Goal: Task Accomplishment & Management: Use online tool/utility

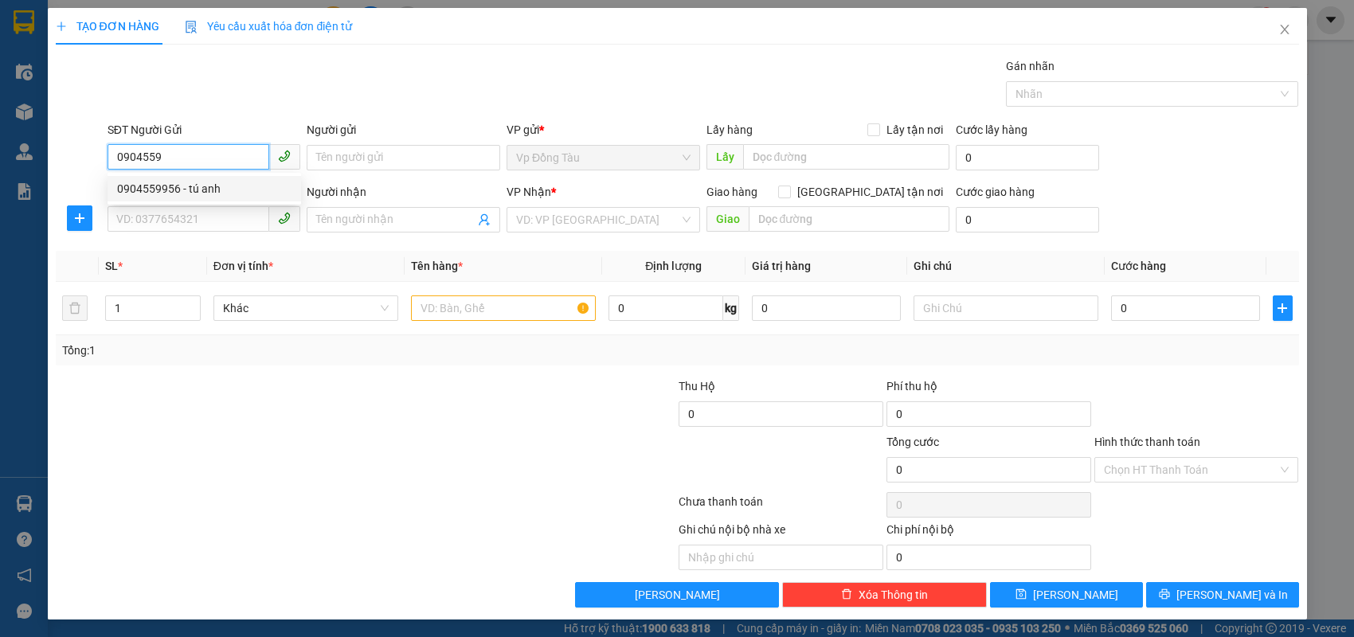
click at [210, 190] on div "0904559956 - tú anh" at bounding box center [204, 189] width 174 height 18
type input "0904559956"
type input "tú anh"
type input "0904559956"
click at [204, 218] on input "SĐT Người Nhận *" at bounding box center [189, 218] width 162 height 25
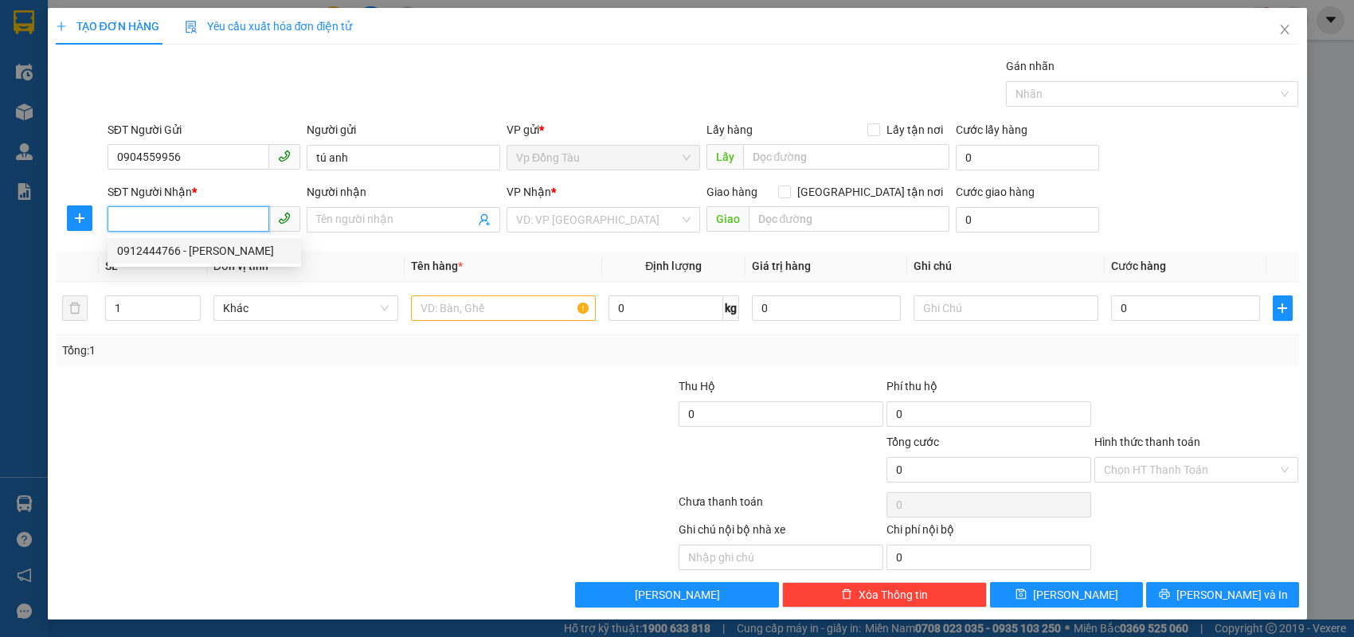
click at [195, 255] on div "0912444766 - [PERSON_NAME]" at bounding box center [204, 251] width 174 height 18
type input "0912444766"
type input "[PERSON_NAME]"
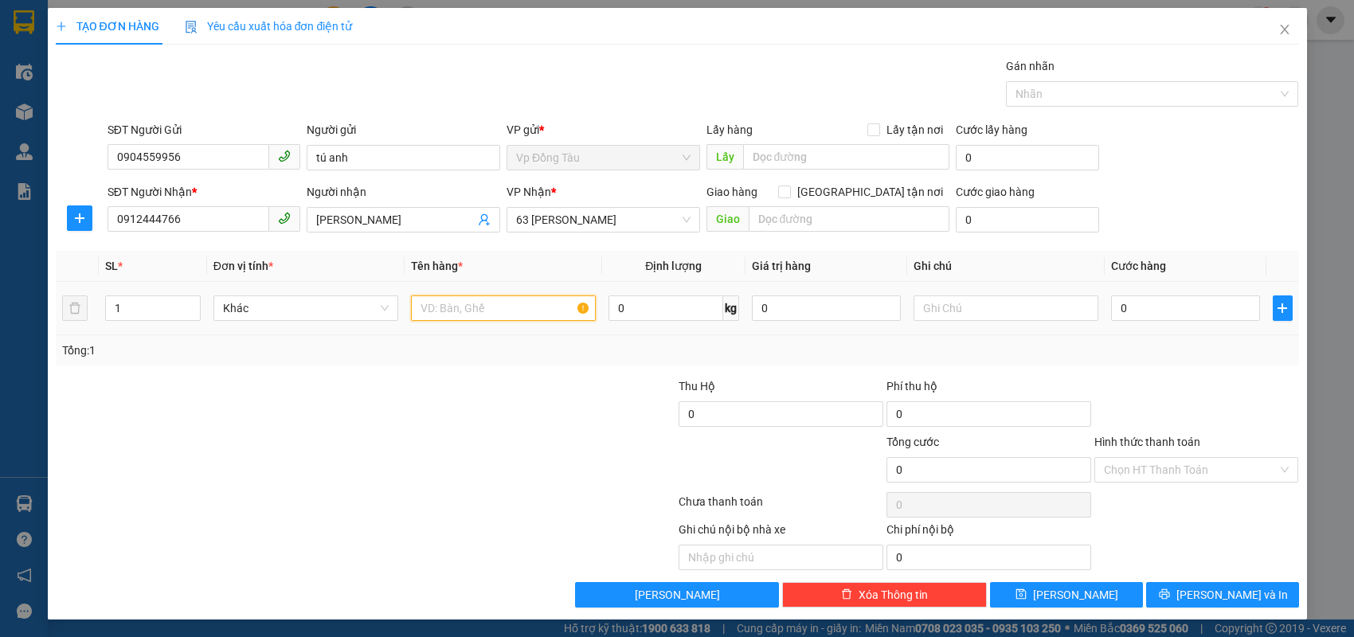
click at [461, 311] on input "text" at bounding box center [503, 308] width 185 height 25
type input "a"
type input "ă"
type input "ắ"
type input "mắm tép"
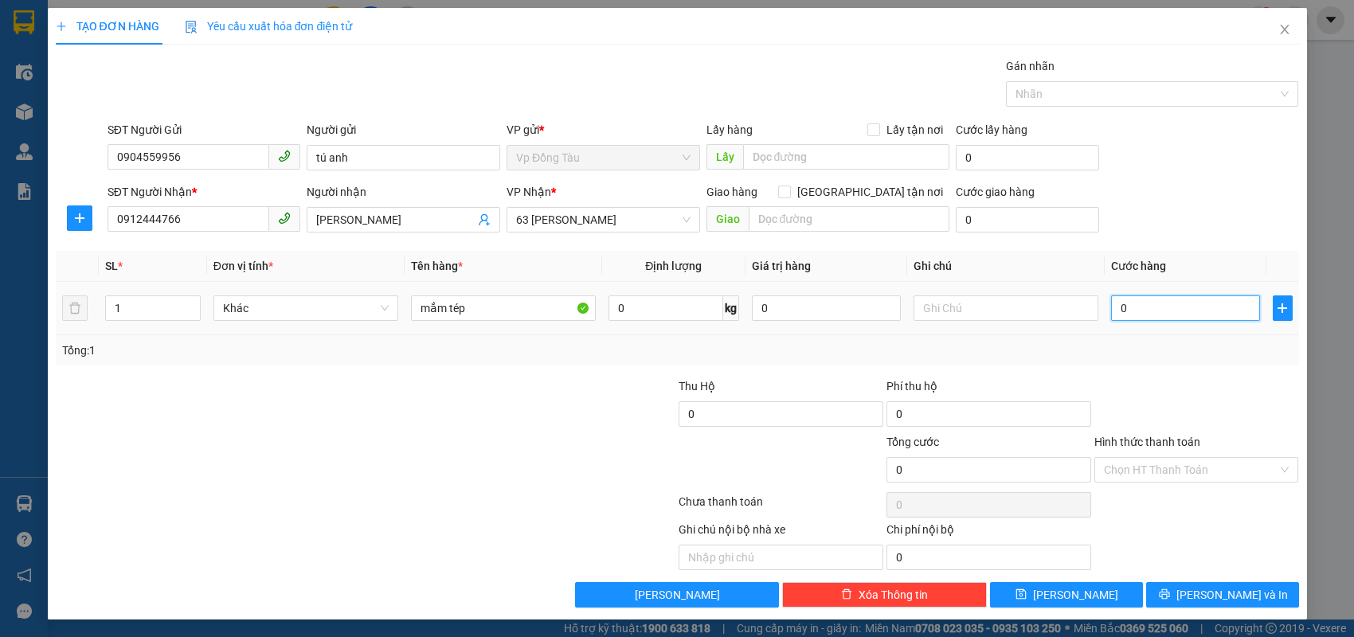
click at [1139, 316] on input "0" at bounding box center [1185, 308] width 149 height 25
type input "4"
type input "40"
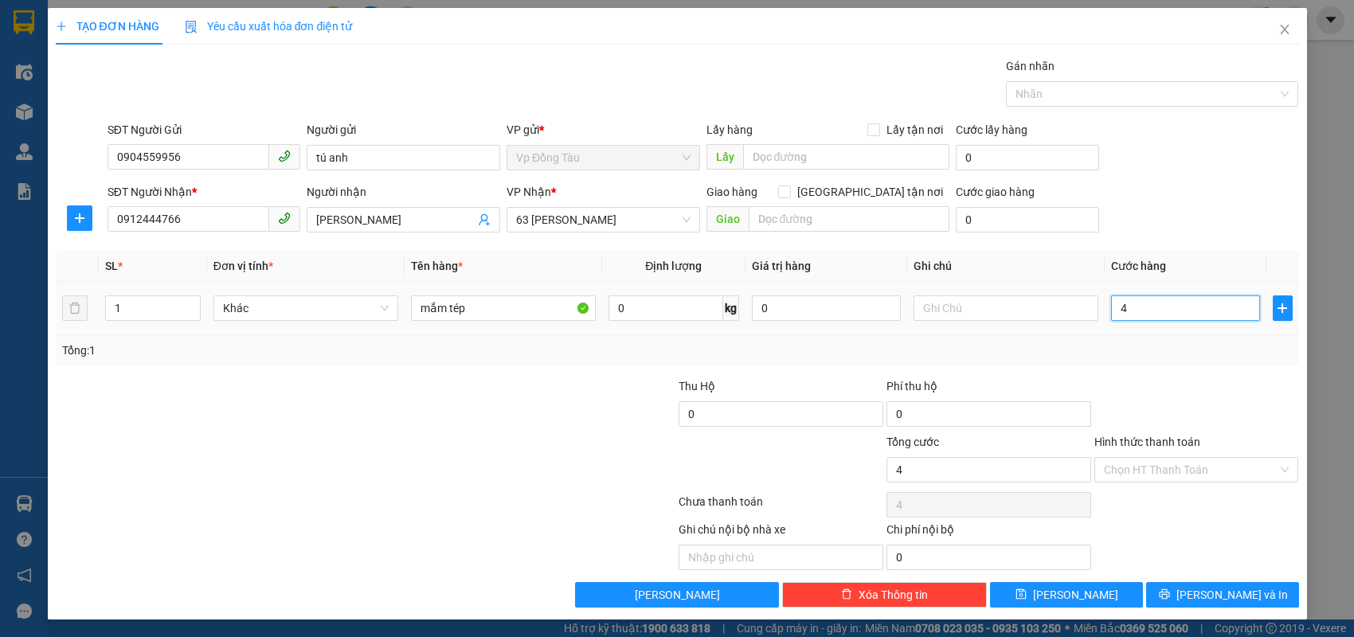
type input "40"
type input "40.000"
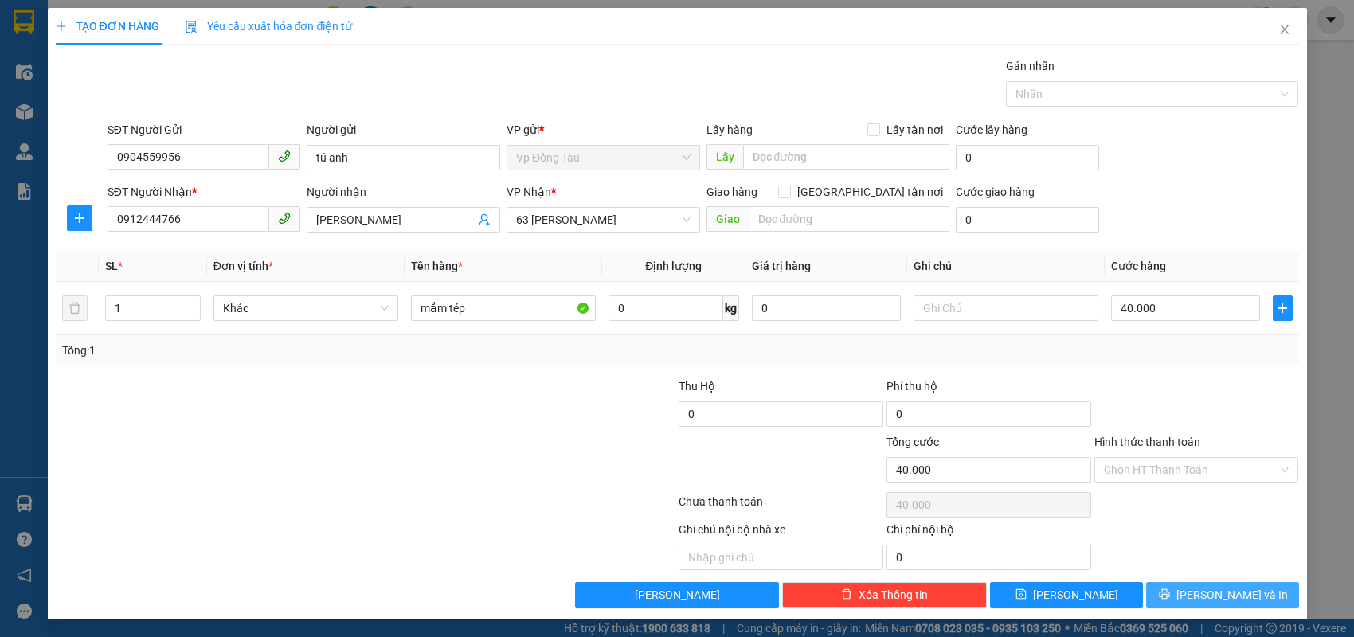
click at [1205, 590] on button "[PERSON_NAME] và In" at bounding box center [1222, 594] width 153 height 25
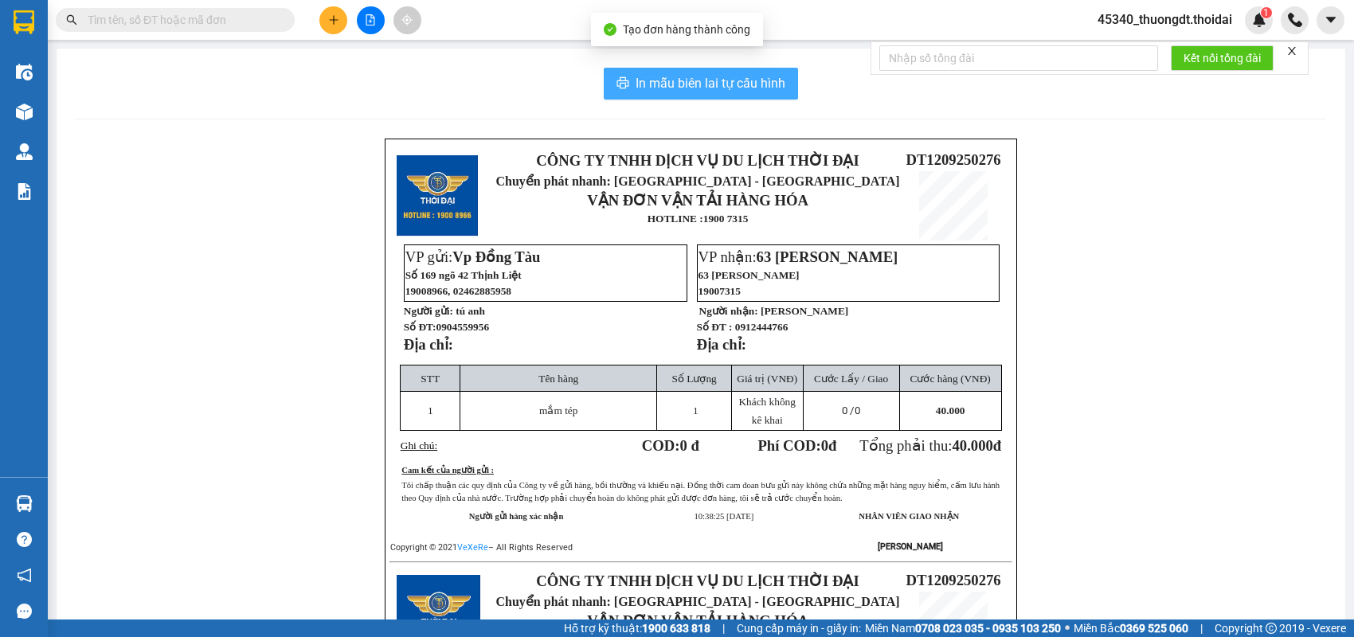
click at [738, 86] on span "In mẫu biên lai tự cấu hình" at bounding box center [711, 83] width 150 height 20
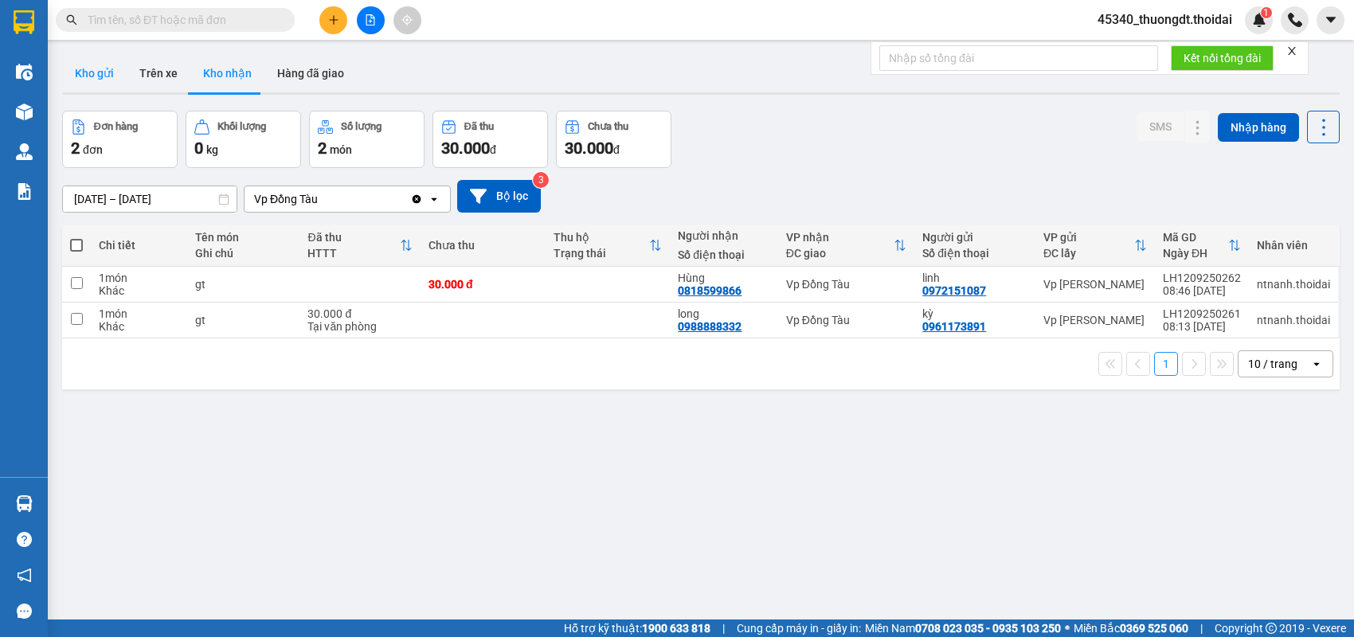
click at [86, 84] on button "Kho gửi" at bounding box center [94, 73] width 65 height 38
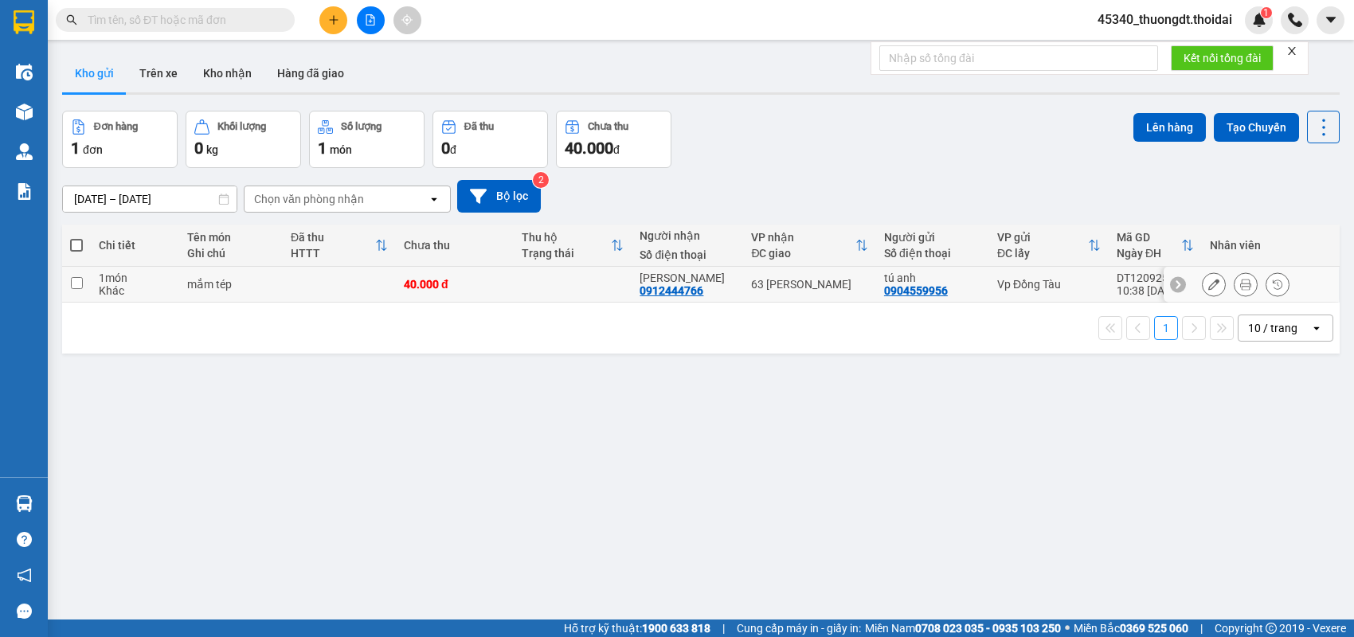
click at [1203, 284] on button at bounding box center [1214, 285] width 22 height 28
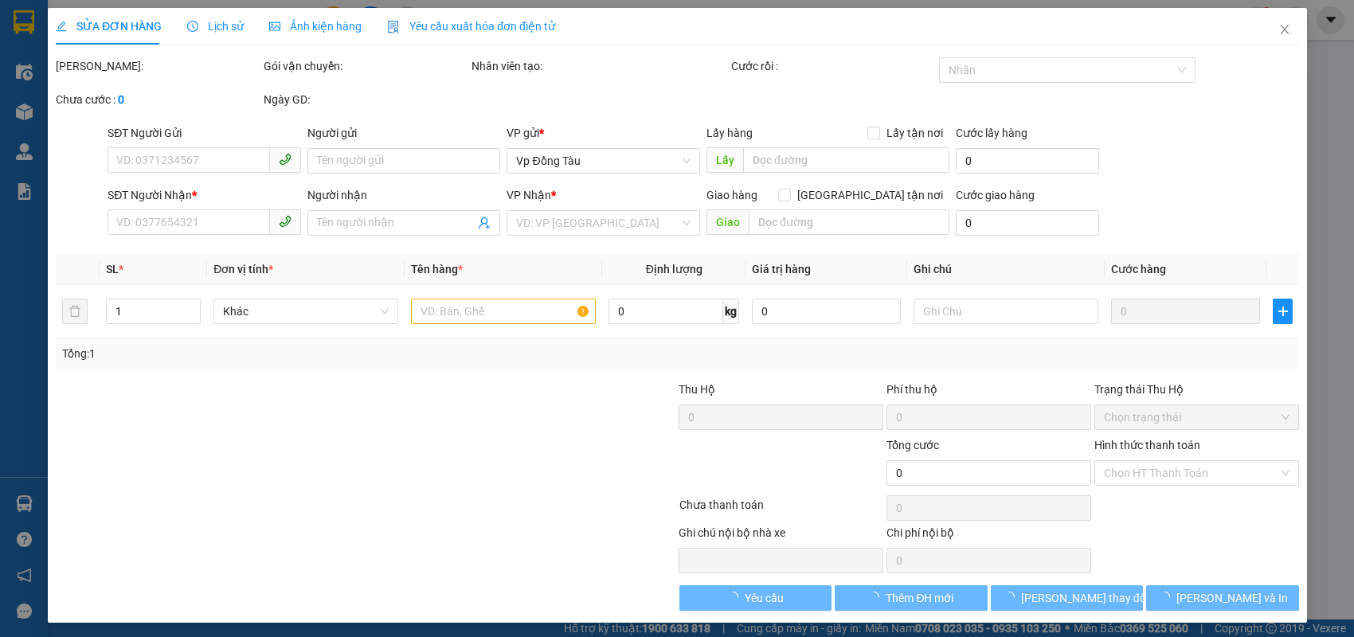
type input "0904559956"
type input "tú anh"
type input "0912444766"
type input "[PERSON_NAME]"
type input "40.000"
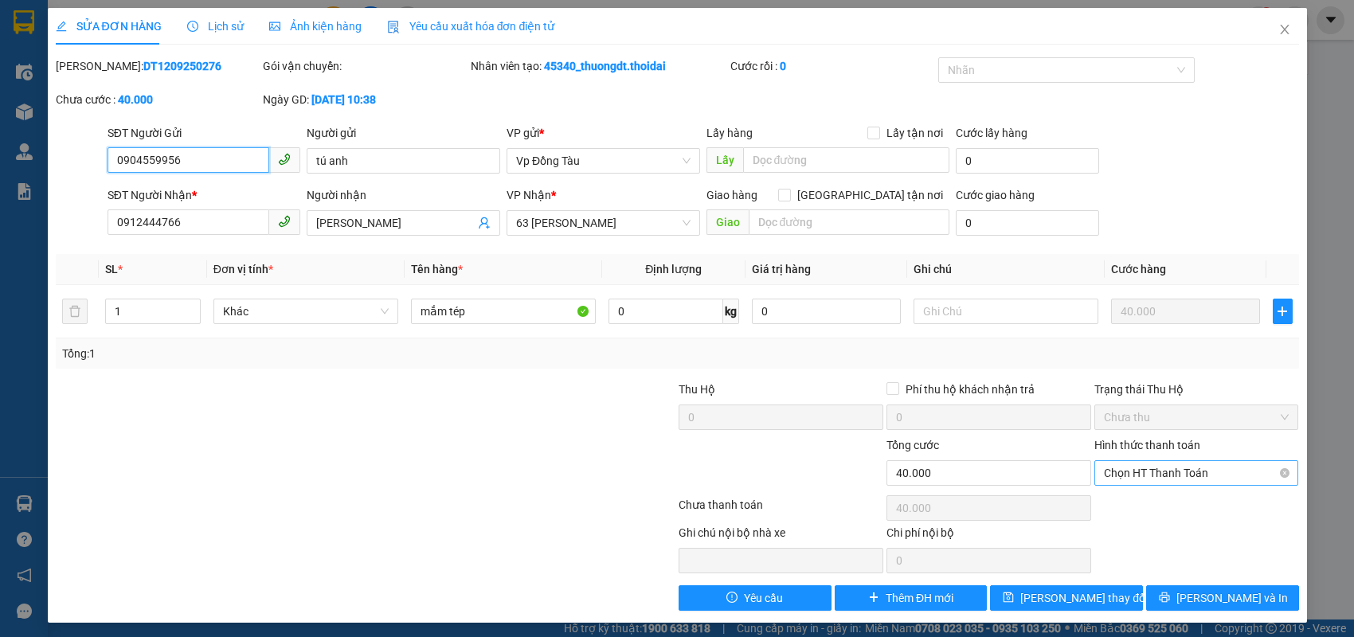
click at [1210, 477] on span "Chọn HT Thanh Toán" at bounding box center [1197, 473] width 186 height 24
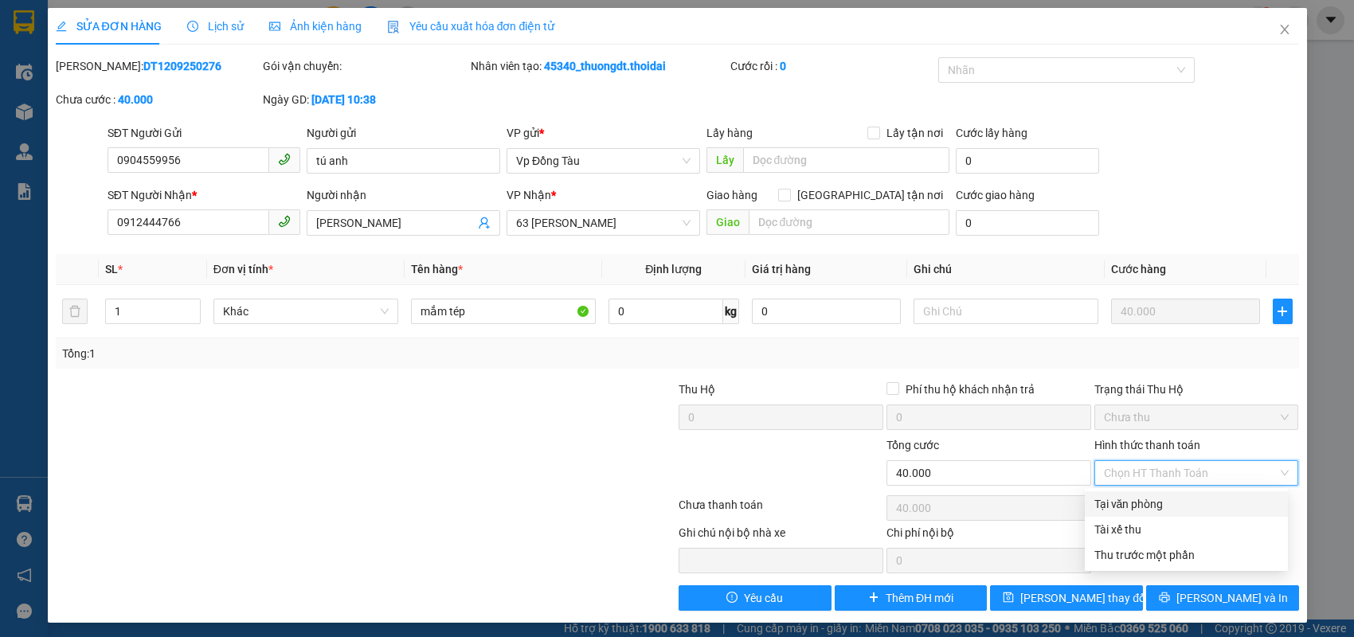
click at [1180, 507] on div "Tại văn phòng" at bounding box center [1186, 504] width 184 height 18
type input "0"
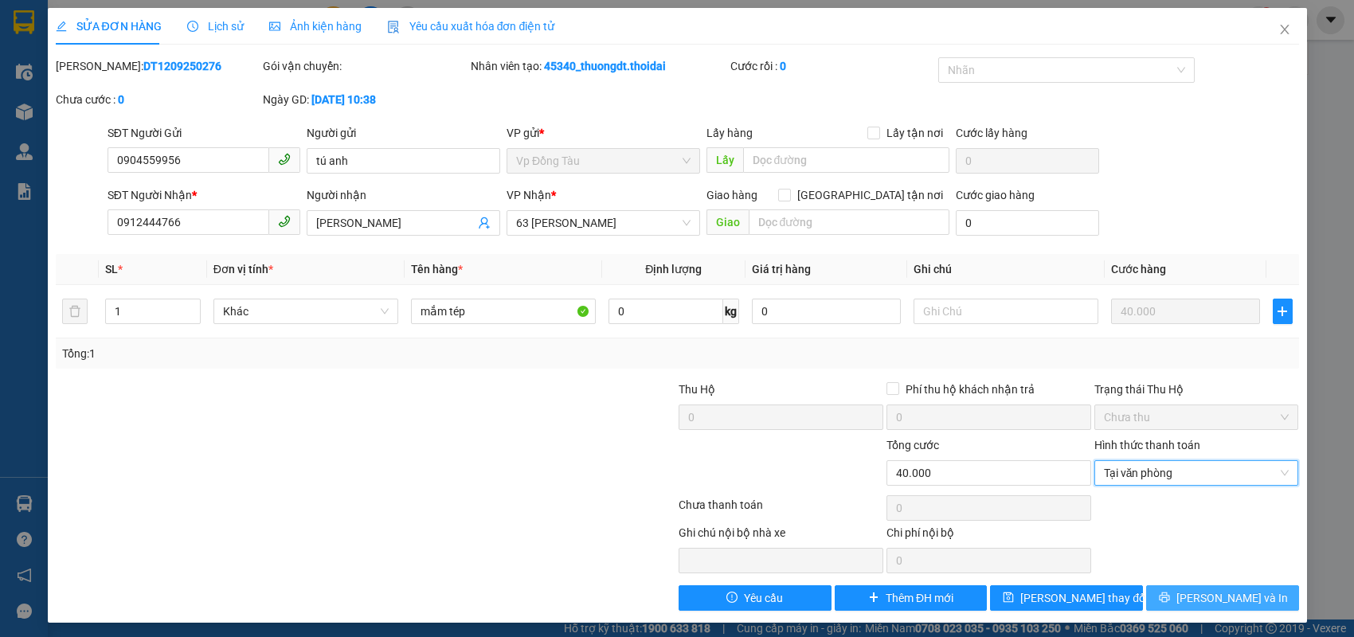
click at [1200, 602] on span "[PERSON_NAME] và In" at bounding box center [1233, 598] width 112 height 18
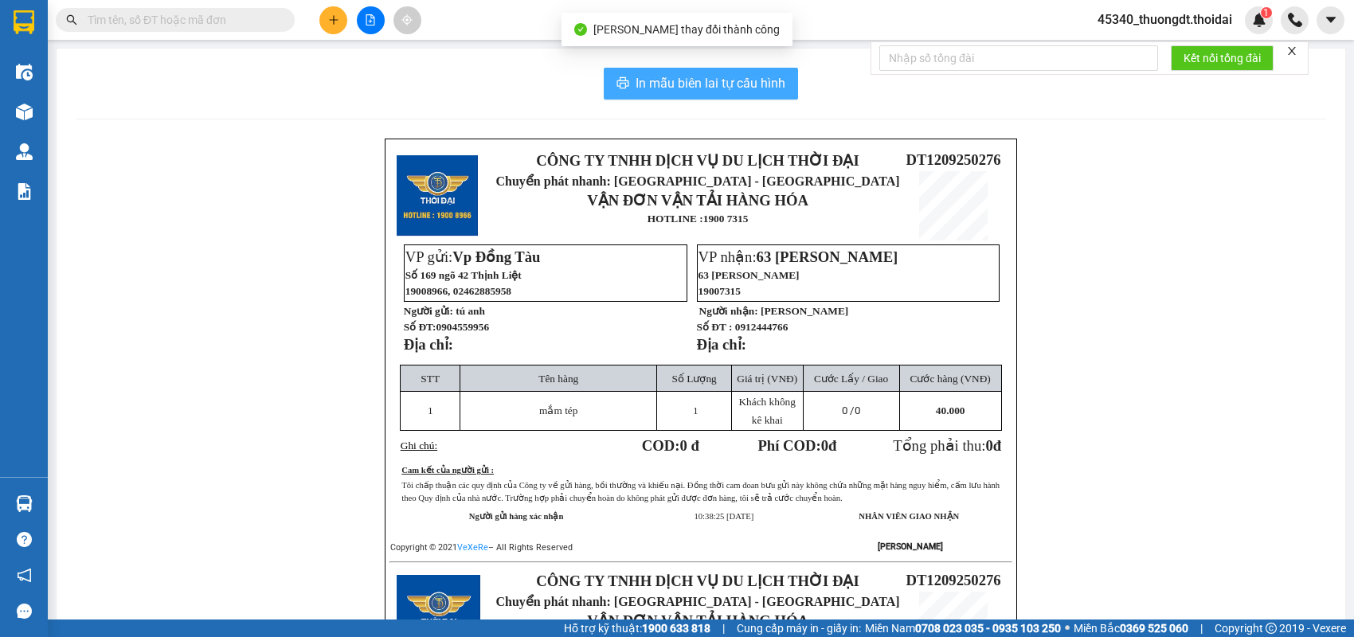
click at [671, 86] on span "In mẫu biên lai tự cấu hình" at bounding box center [711, 83] width 150 height 20
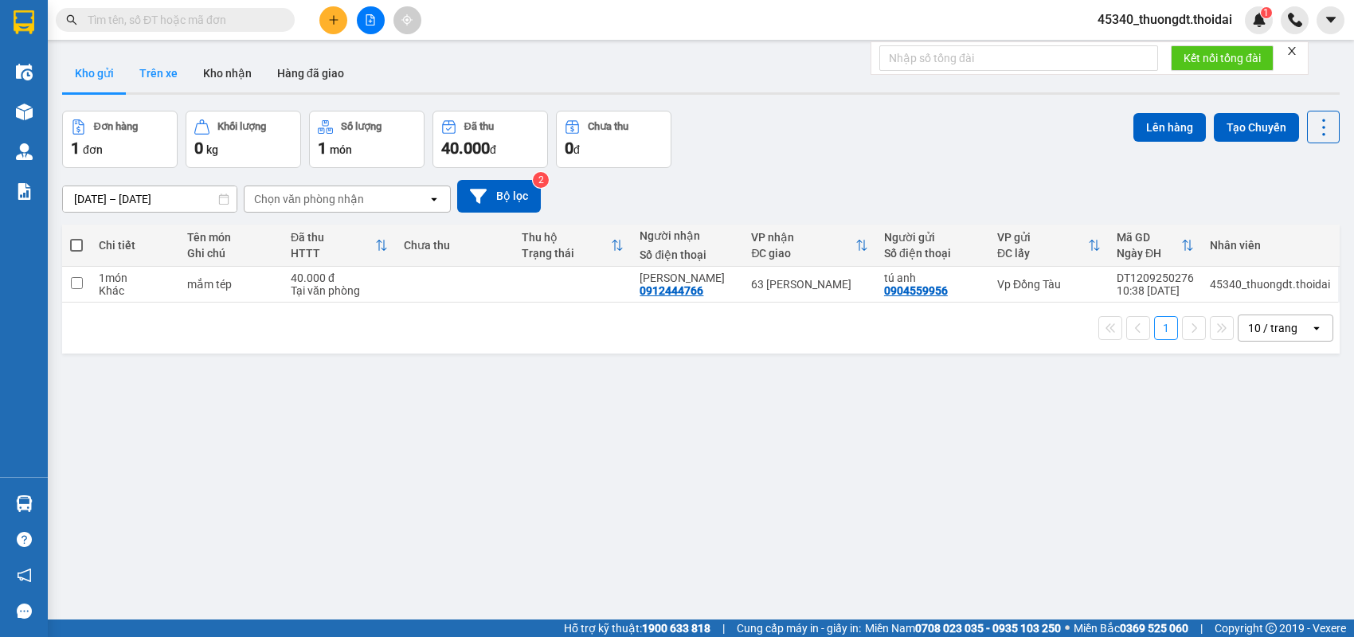
click at [175, 64] on button "Trên xe" at bounding box center [159, 73] width 64 height 38
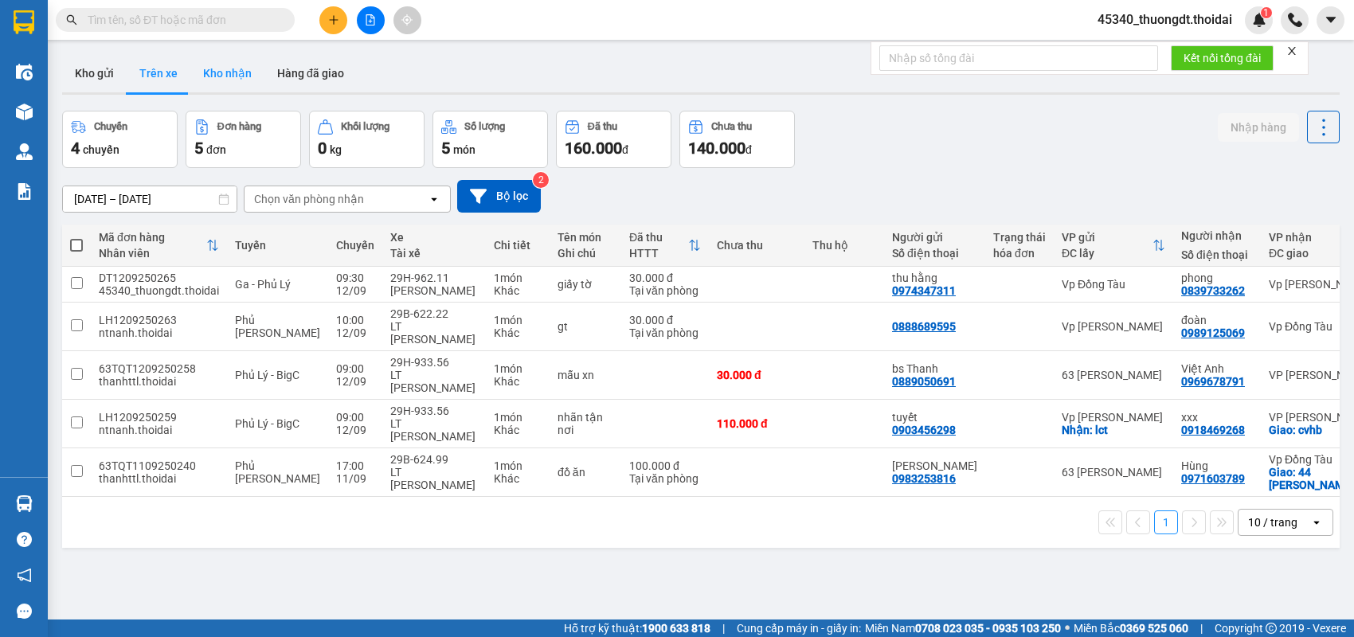
click at [202, 69] on button "Kho nhận" at bounding box center [227, 73] width 74 height 38
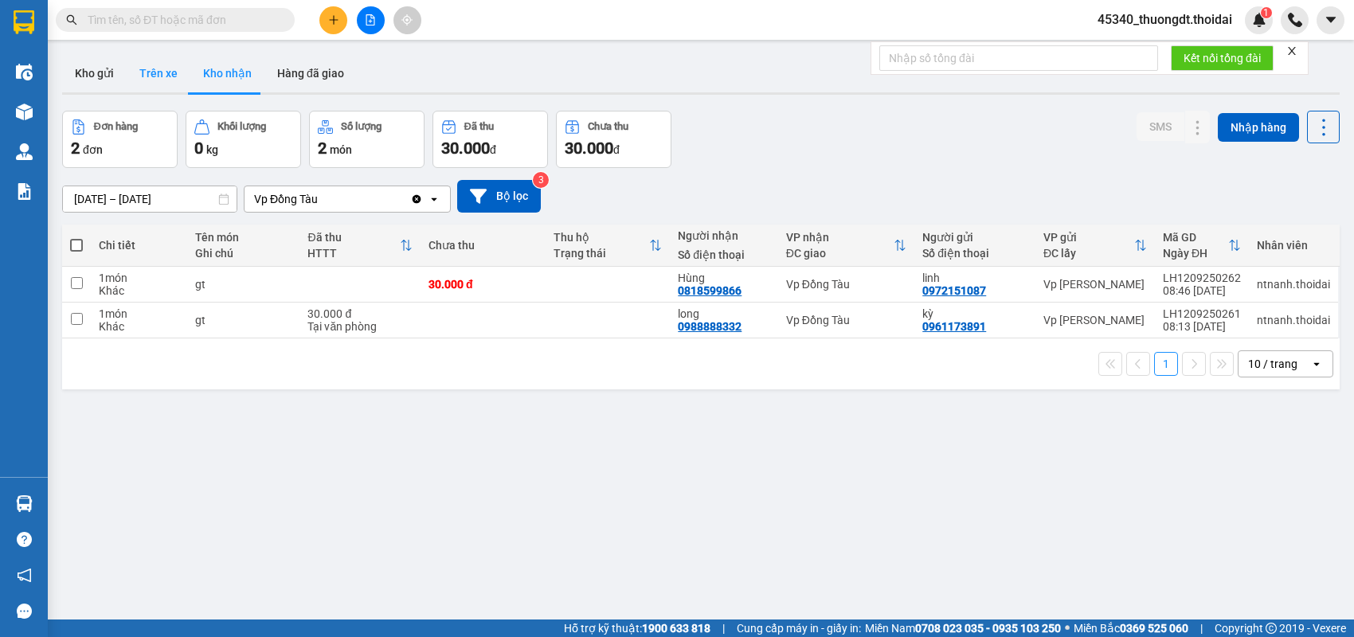
click at [153, 78] on button "Trên xe" at bounding box center [159, 73] width 64 height 38
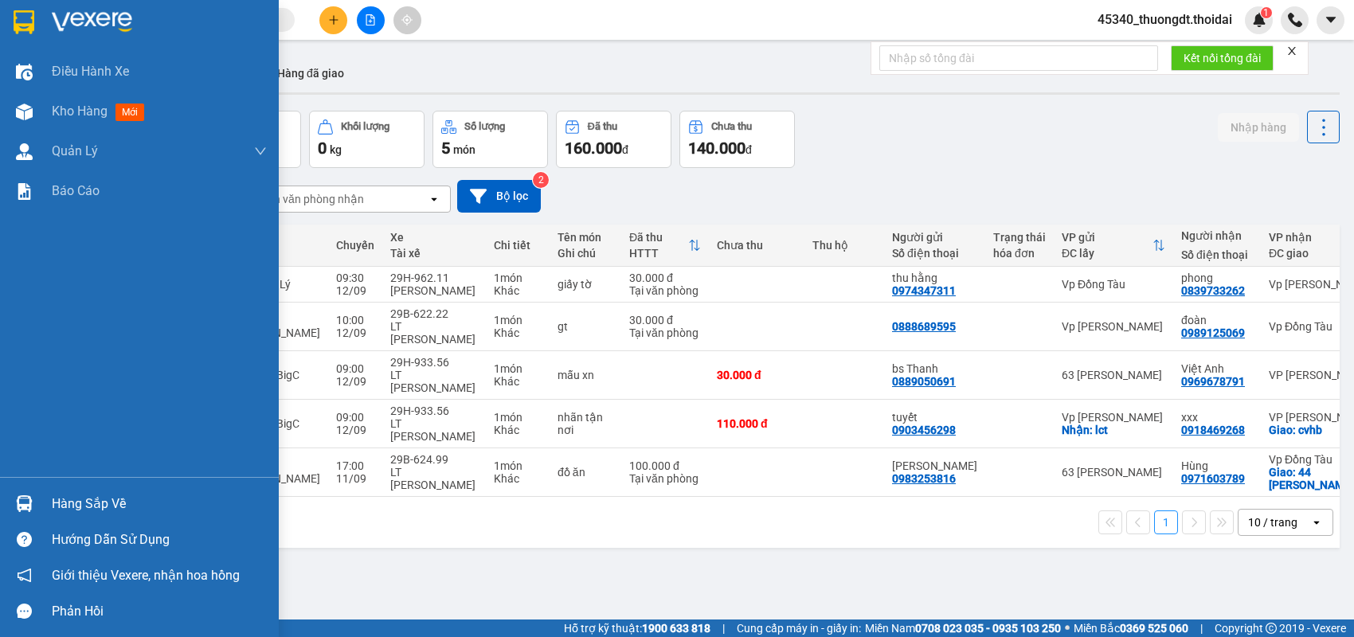
click at [63, 505] on div "Hàng sắp về" at bounding box center [159, 504] width 215 height 24
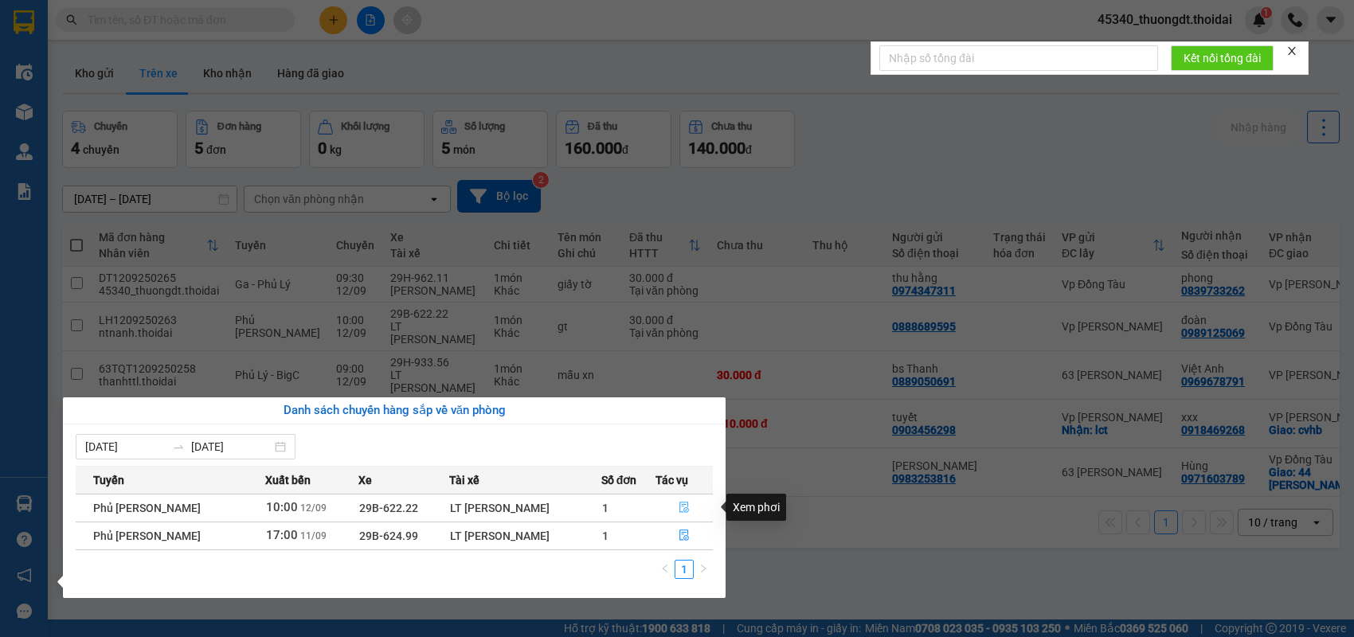
click at [684, 505] on icon "file-done" at bounding box center [684, 507] width 10 height 11
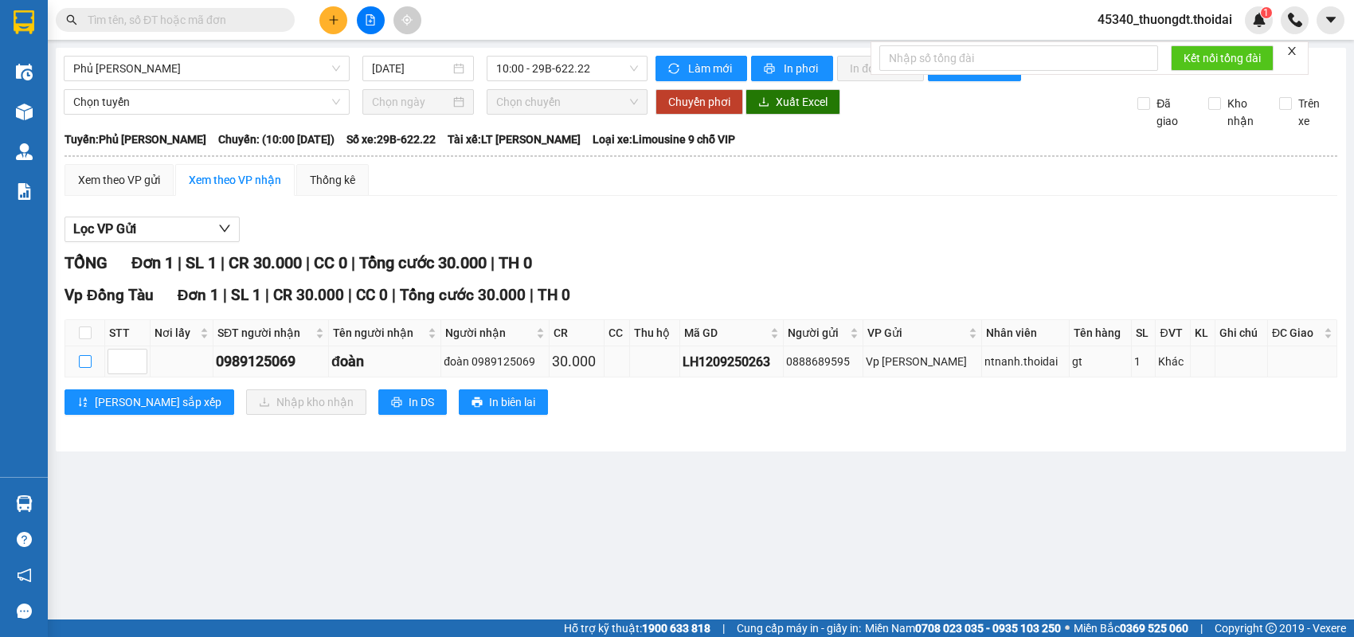
click at [85, 368] on input "checkbox" at bounding box center [85, 361] width 13 height 13
checkbox input "true"
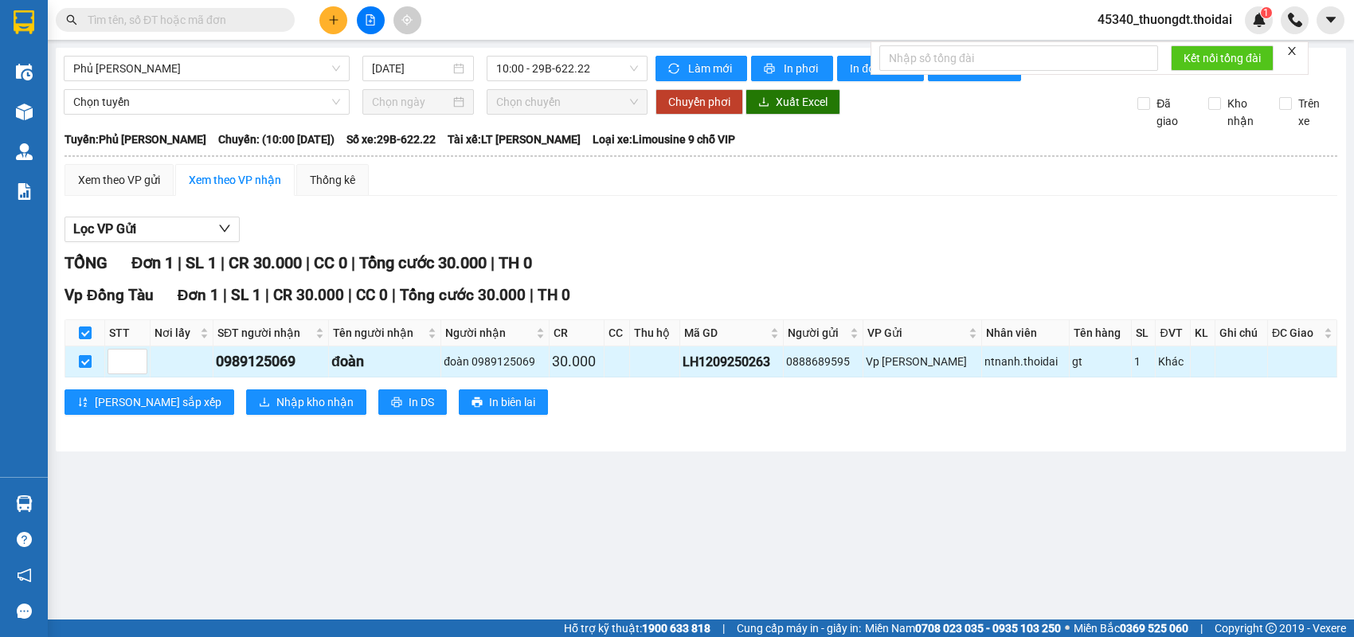
checkbox input "true"
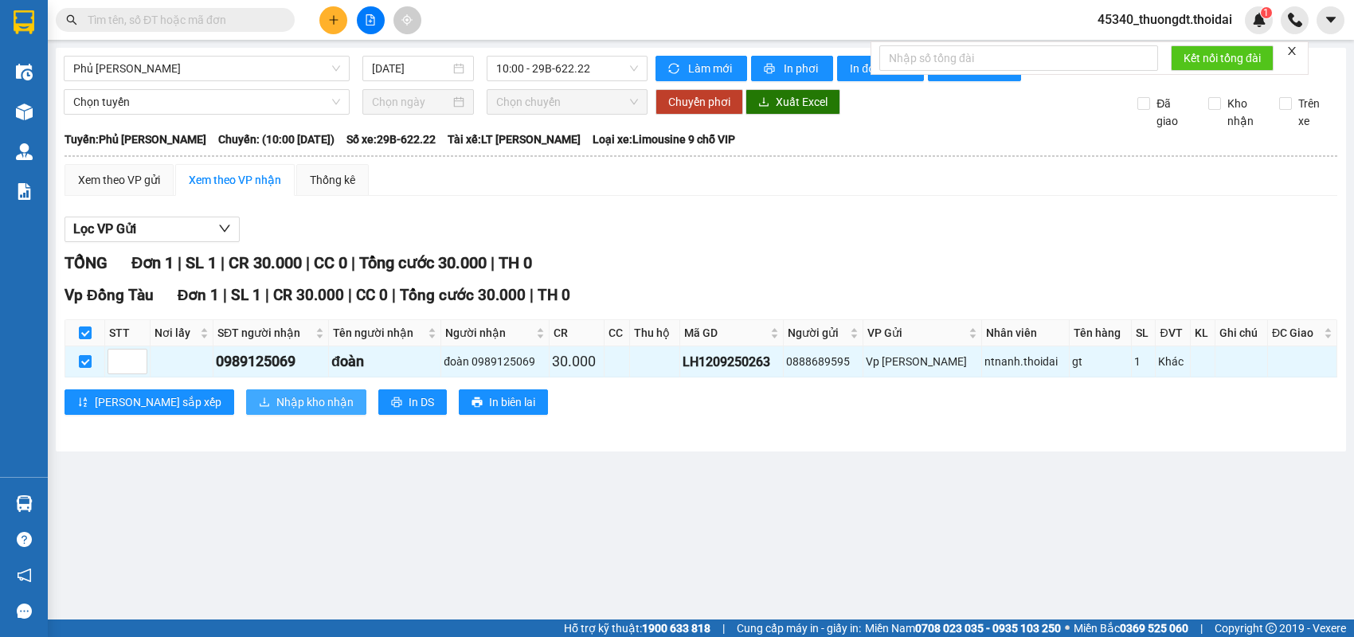
click at [276, 411] on span "Nhập kho nhận" at bounding box center [314, 403] width 77 height 18
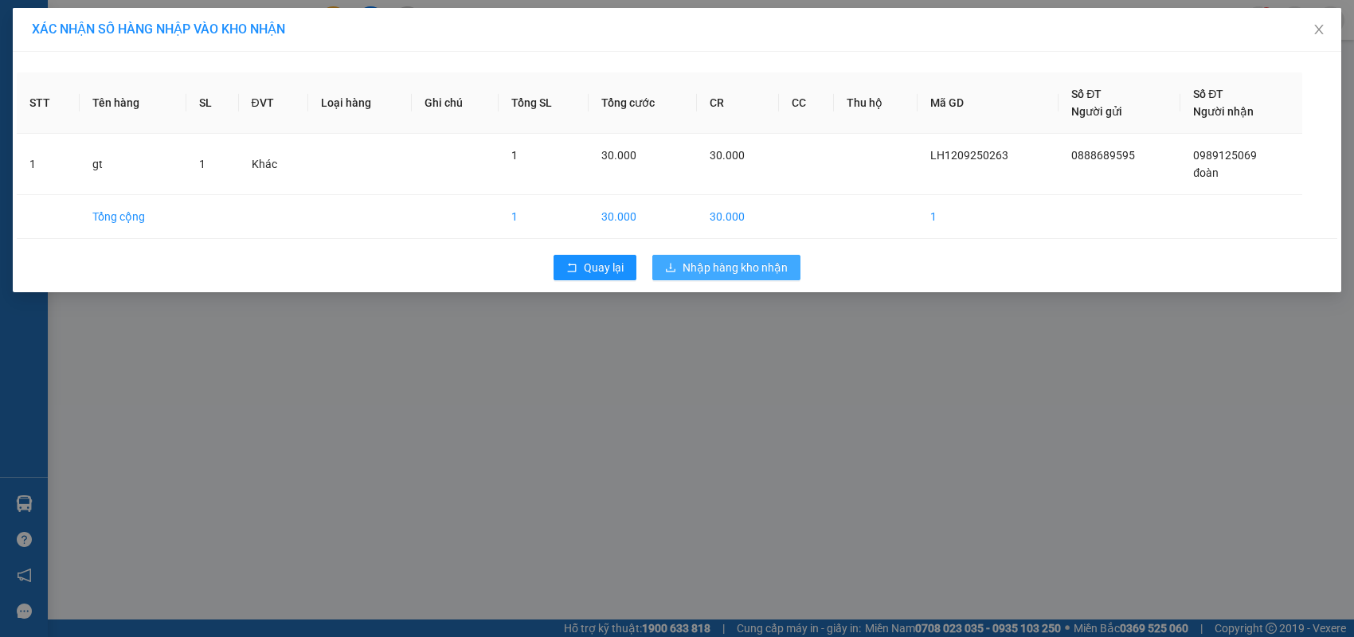
click at [687, 268] on span "Nhập hàng kho nhận" at bounding box center [735, 268] width 105 height 18
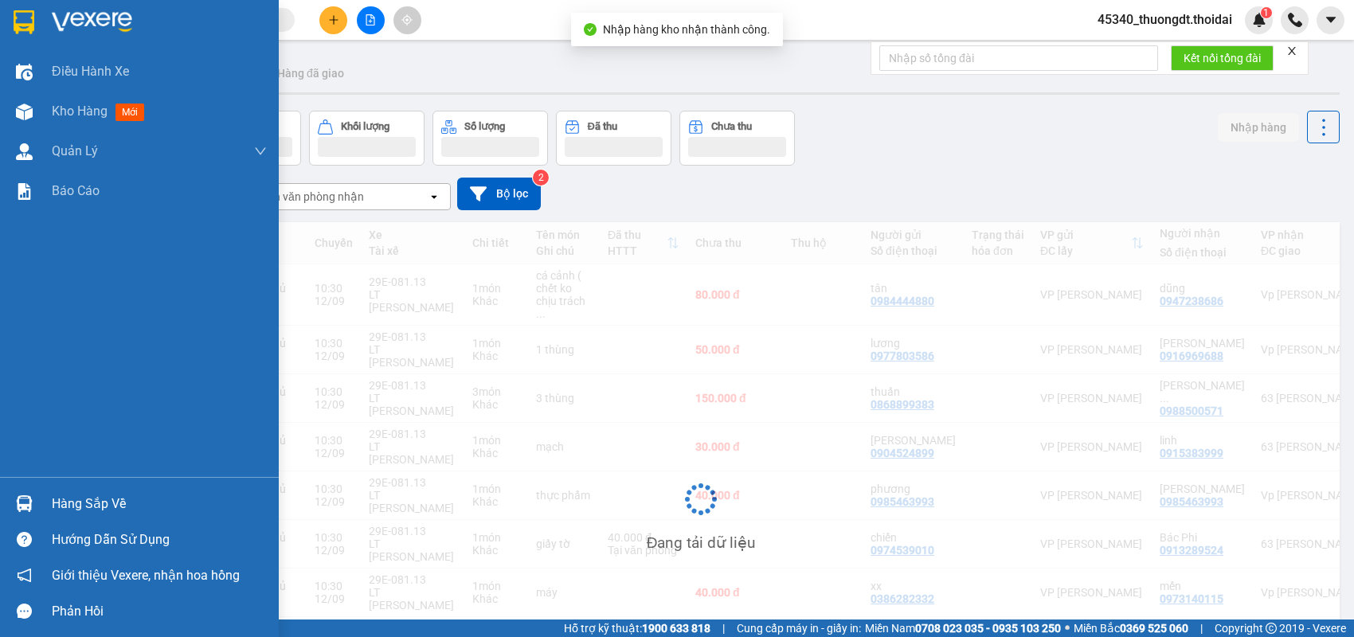
click at [74, 498] on div "Hàng sắp về" at bounding box center [159, 504] width 215 height 24
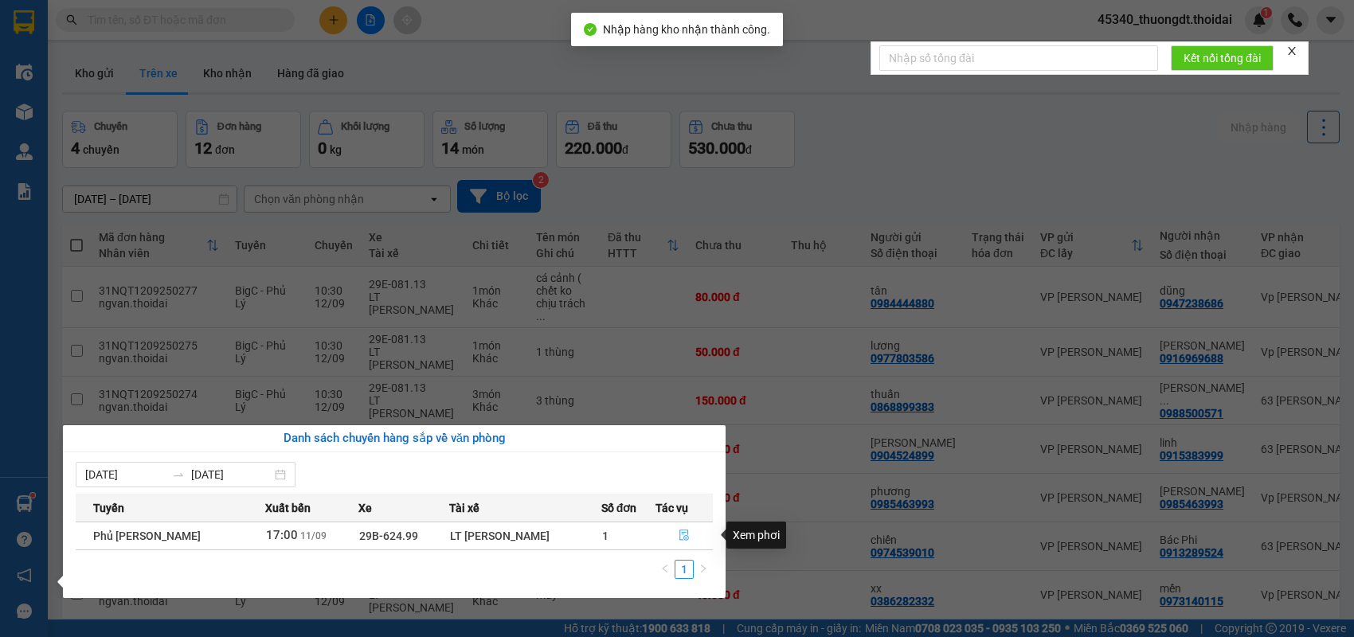
click at [683, 537] on icon "file-done" at bounding box center [684, 535] width 11 height 11
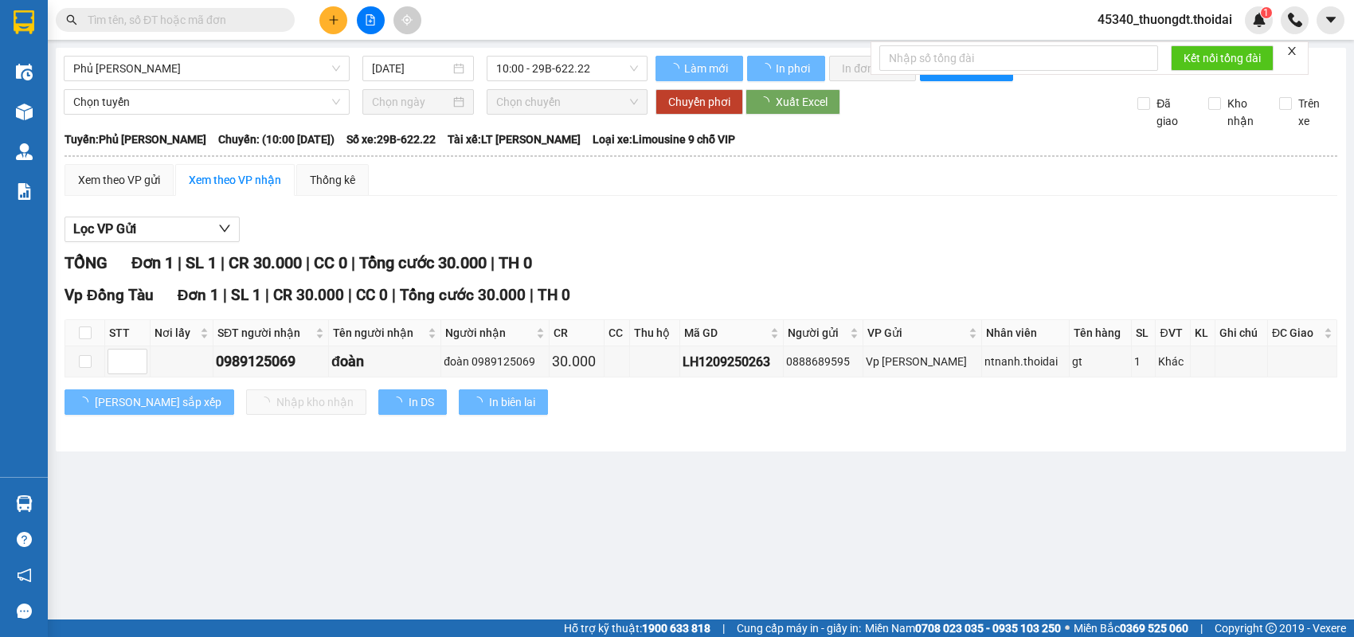
type input "[DATE]"
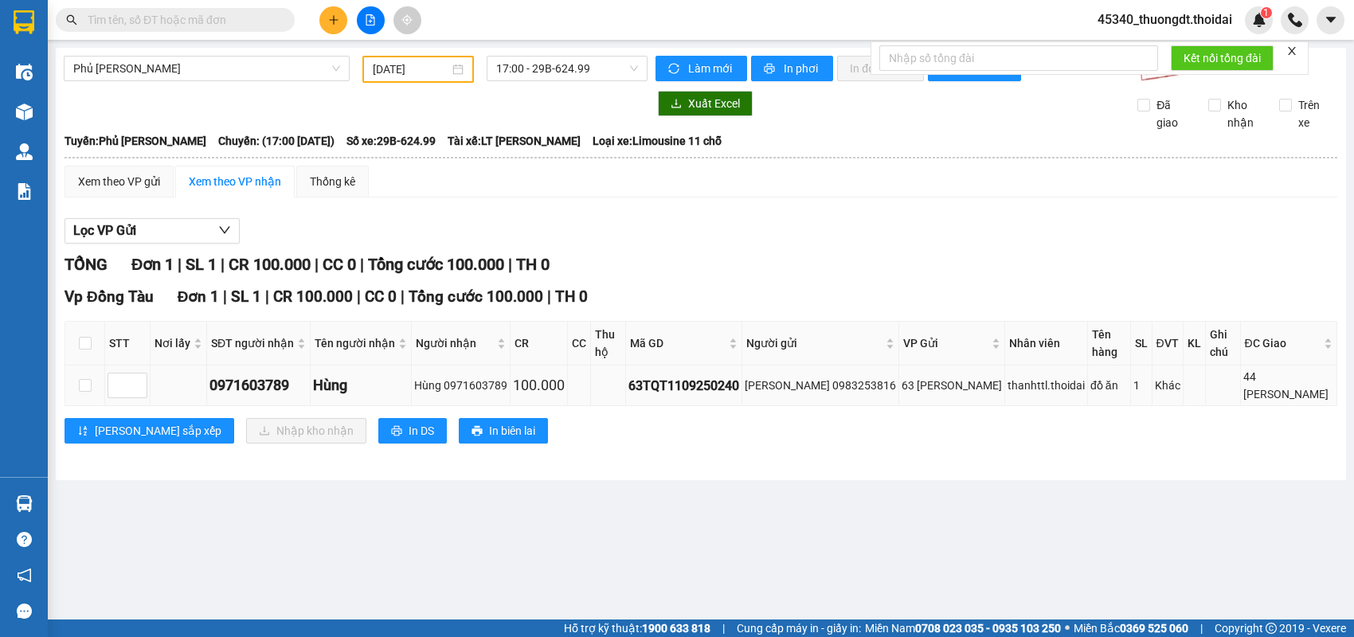
click at [92, 397] on td at bounding box center [85, 386] width 40 height 41
click at [82, 392] on input "checkbox" at bounding box center [85, 385] width 13 height 13
checkbox input "true"
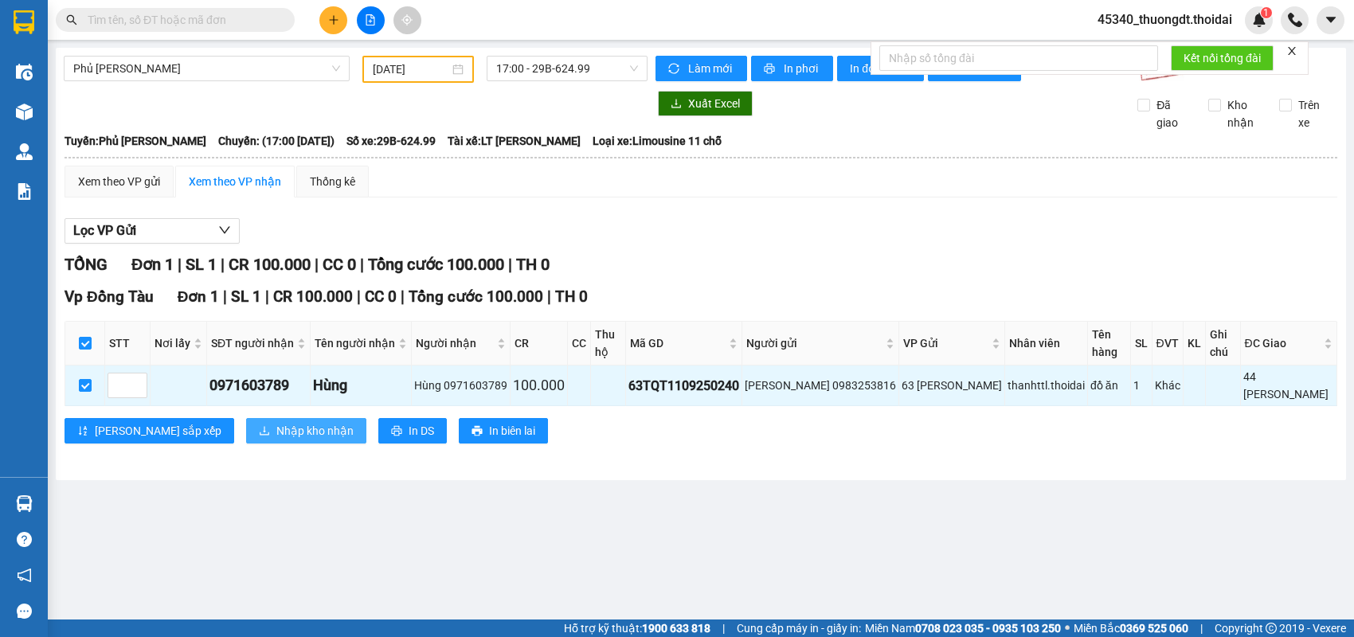
click at [276, 440] on span "Nhập kho nhận" at bounding box center [314, 431] width 77 height 18
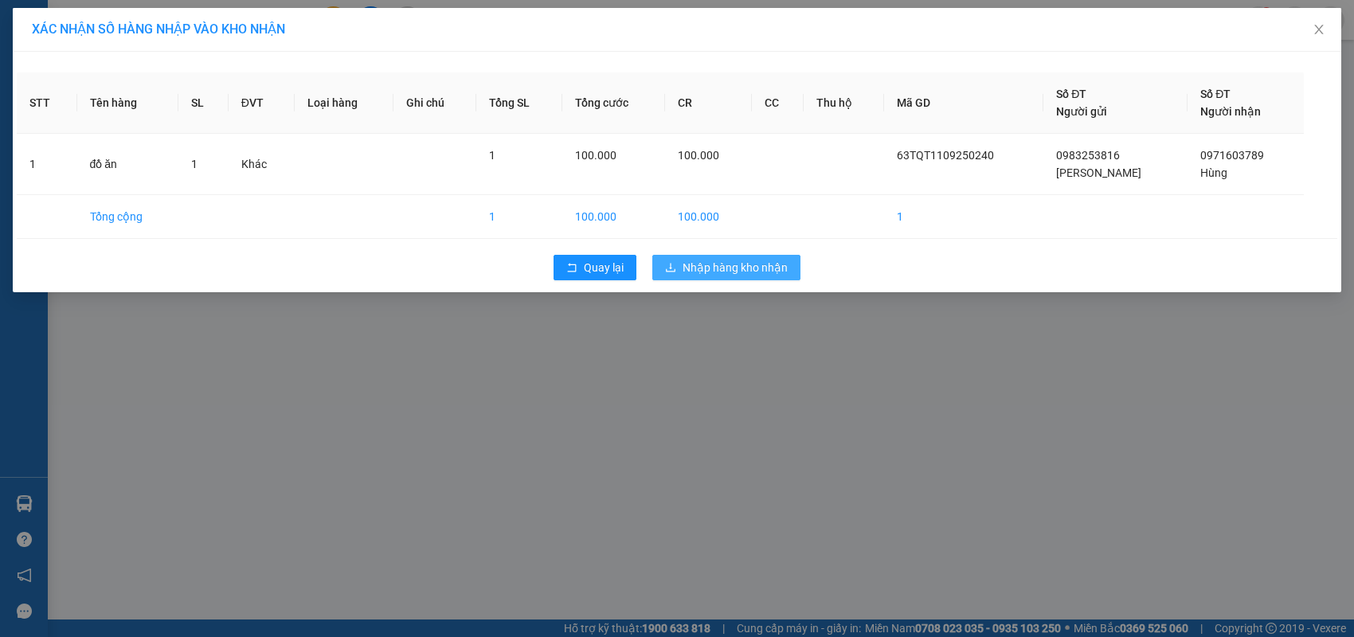
click at [755, 272] on span "Nhập hàng kho nhận" at bounding box center [735, 268] width 105 height 18
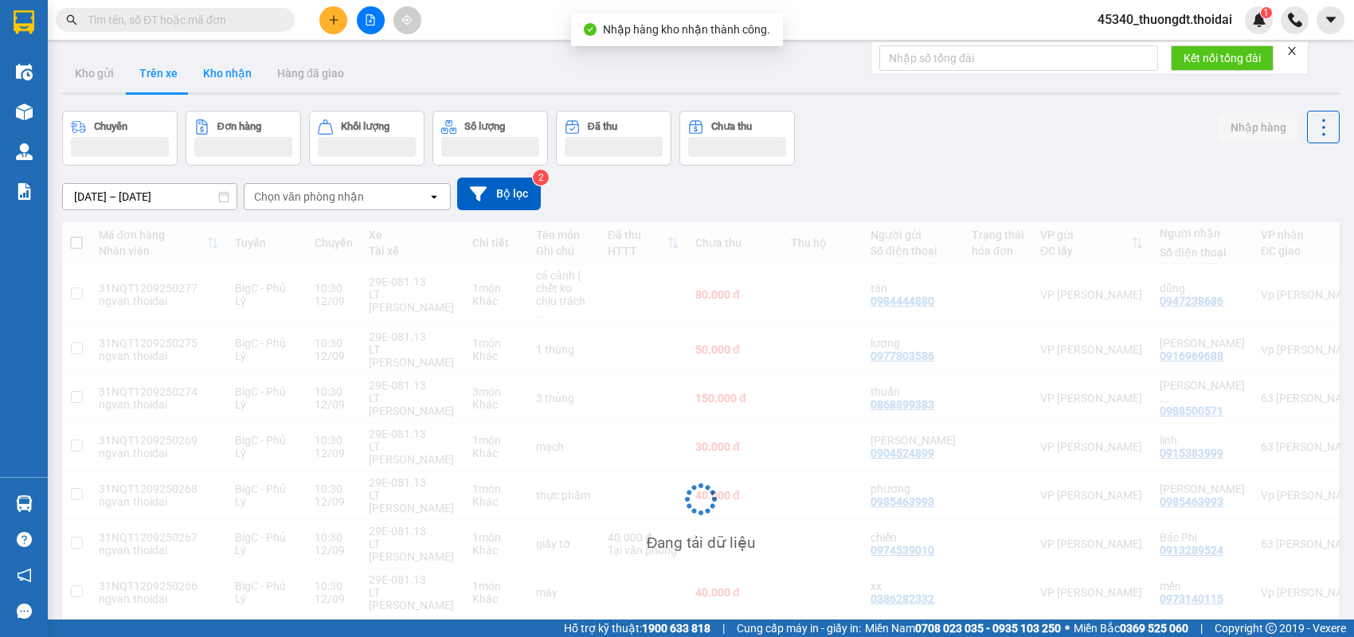
click at [228, 63] on button "Kho nhận" at bounding box center [227, 73] width 74 height 38
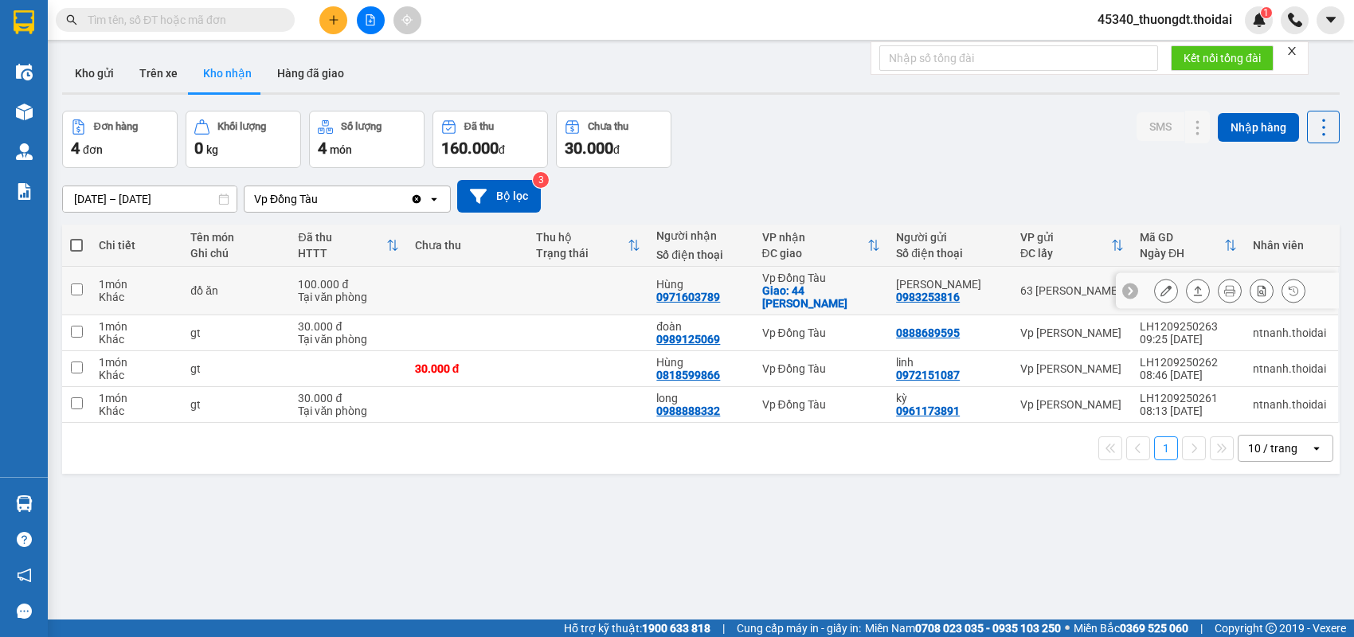
click at [1187, 296] on button at bounding box center [1198, 291] width 22 height 28
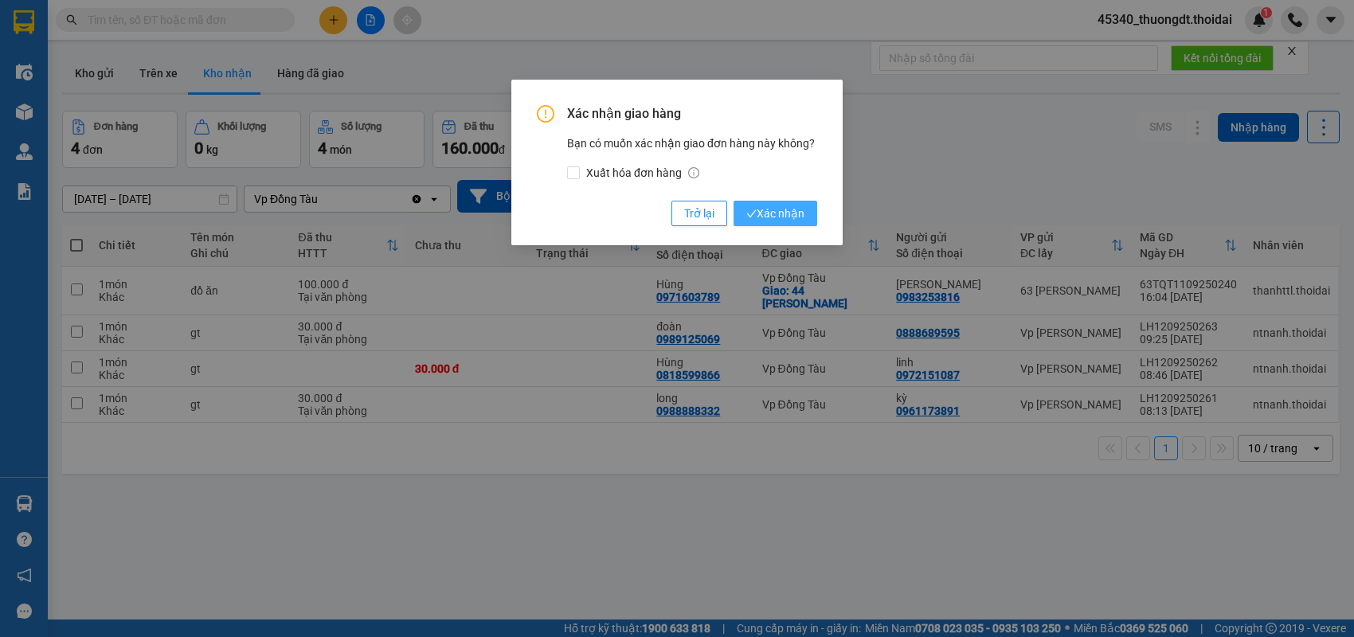
click at [796, 214] on span "Xác nhận" at bounding box center [775, 214] width 58 height 18
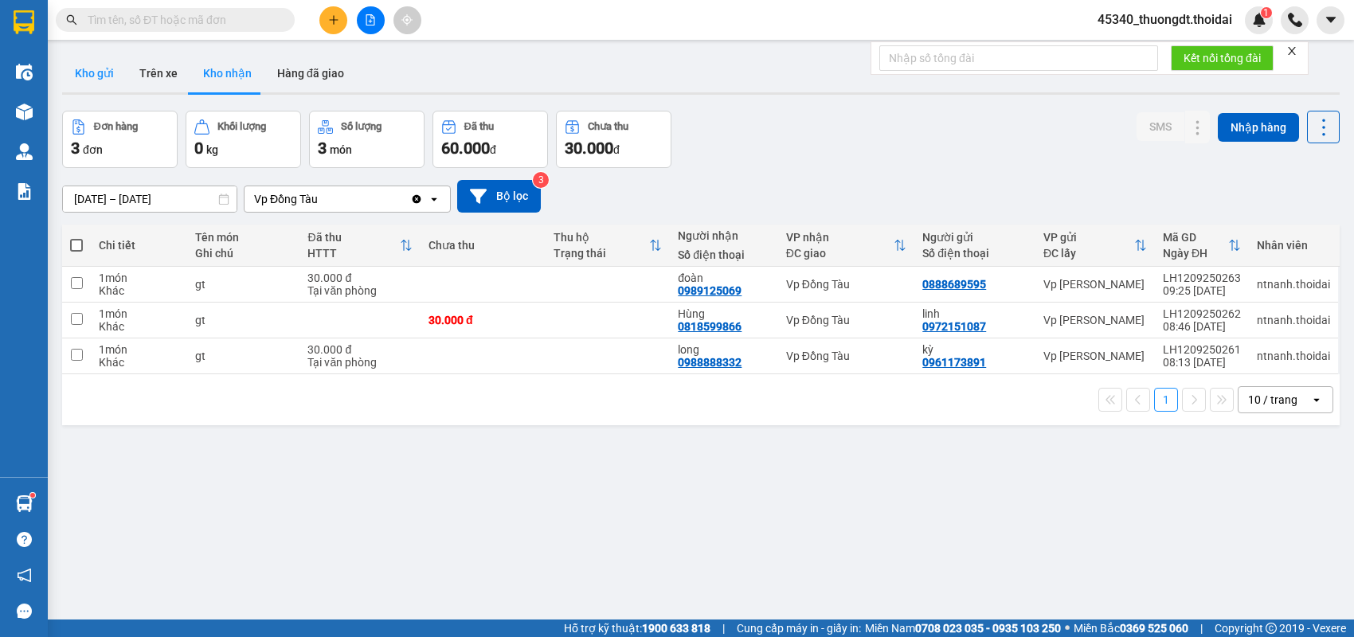
click at [76, 75] on button "Kho gửi" at bounding box center [94, 73] width 65 height 38
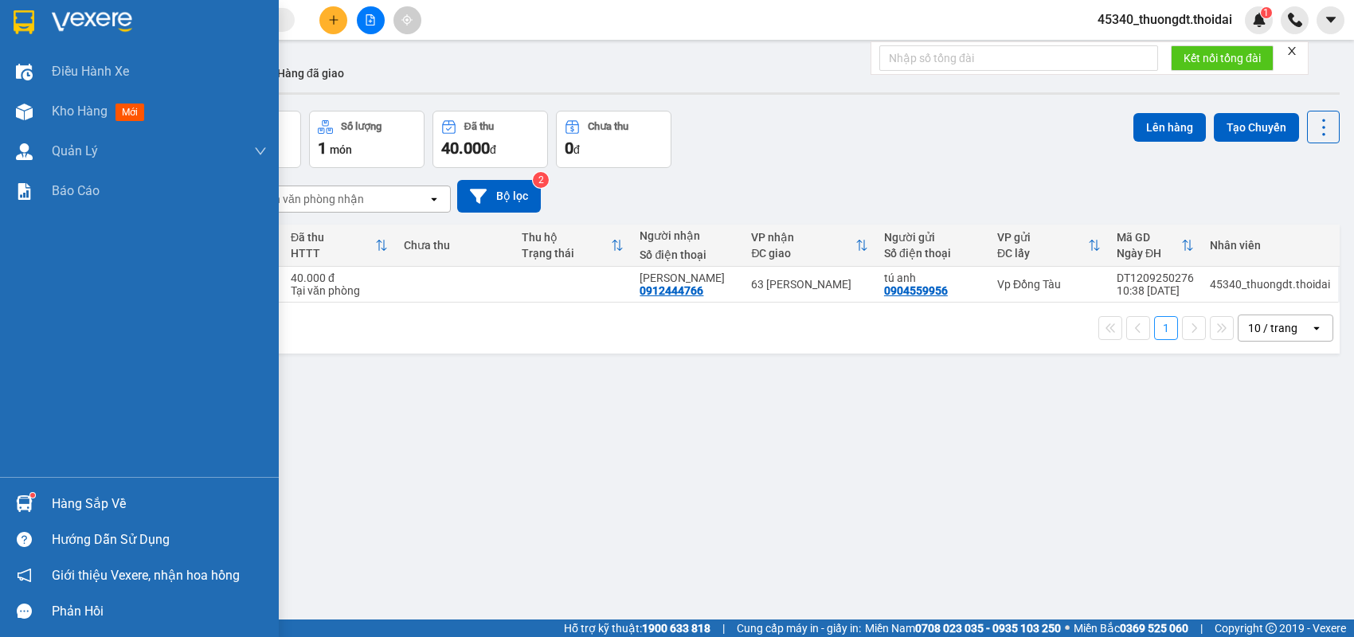
click at [37, 501] on div at bounding box center [24, 504] width 28 height 28
click at [24, 503] on div "Điều hành xe Kho hàng mới Quản [PERSON_NAME] lý chuyến Quản lý khách hàng Quản …" at bounding box center [139, 318] width 279 height 637
click at [24, 503] on img at bounding box center [24, 503] width 17 height 17
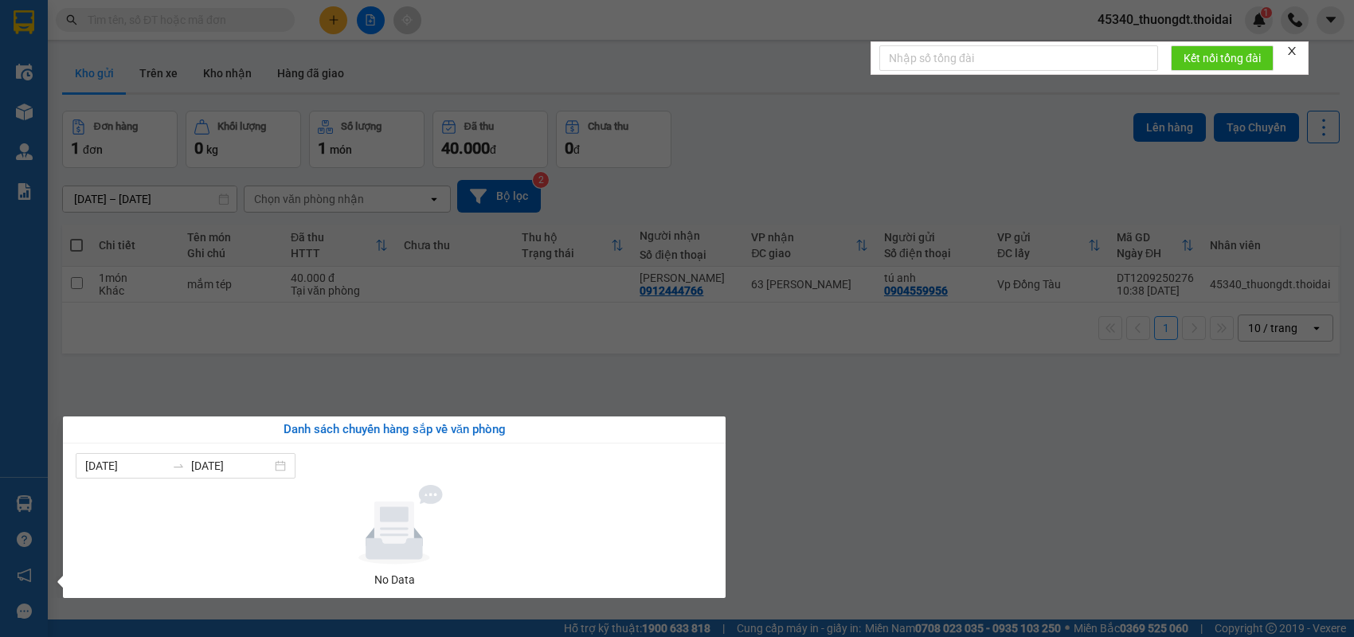
click at [24, 503] on div "Điều hành xe Kho hàng mới Quản [PERSON_NAME] lý chuyến Quản lý khách hàng Quản …" at bounding box center [24, 318] width 48 height 637
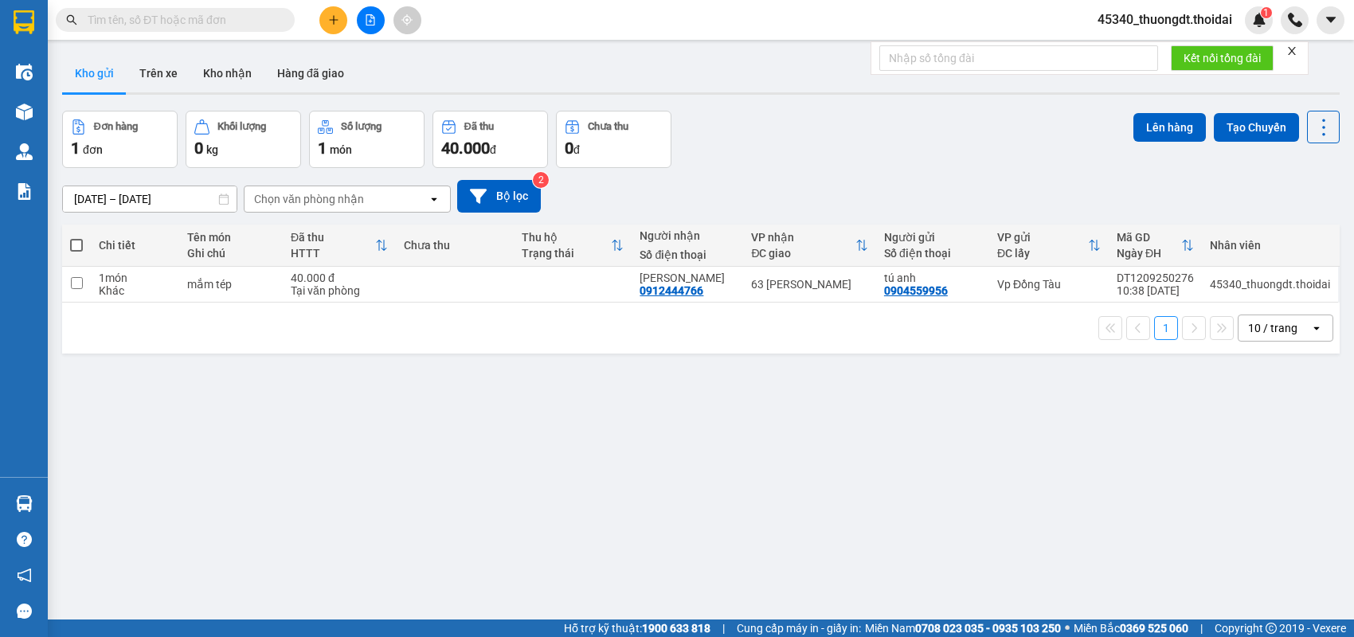
click at [879, 471] on div "ver 1.8.143 Kho gửi Trên xe Kho nhận Hàng đã giao Đơn hàng 1 đơn Khối lượng 0 k…" at bounding box center [701, 366] width 1290 height 637
click at [221, 81] on button "Kho nhận" at bounding box center [227, 73] width 74 height 38
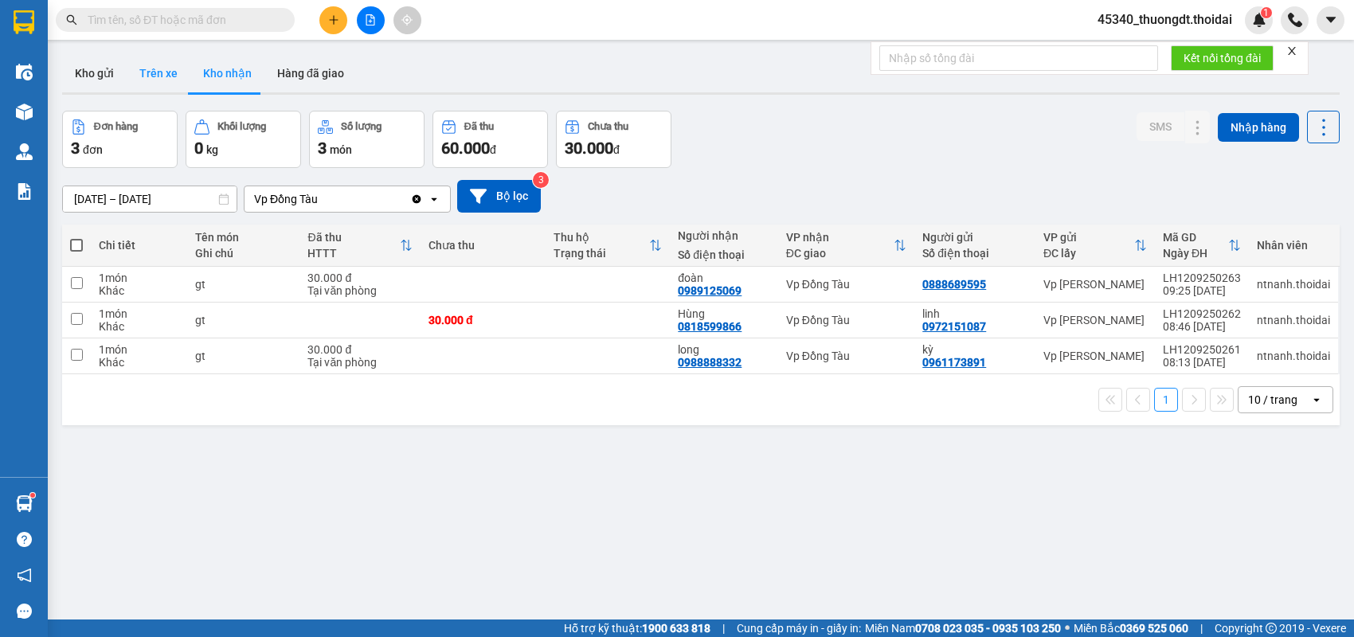
click at [153, 74] on button "Trên xe" at bounding box center [159, 73] width 64 height 38
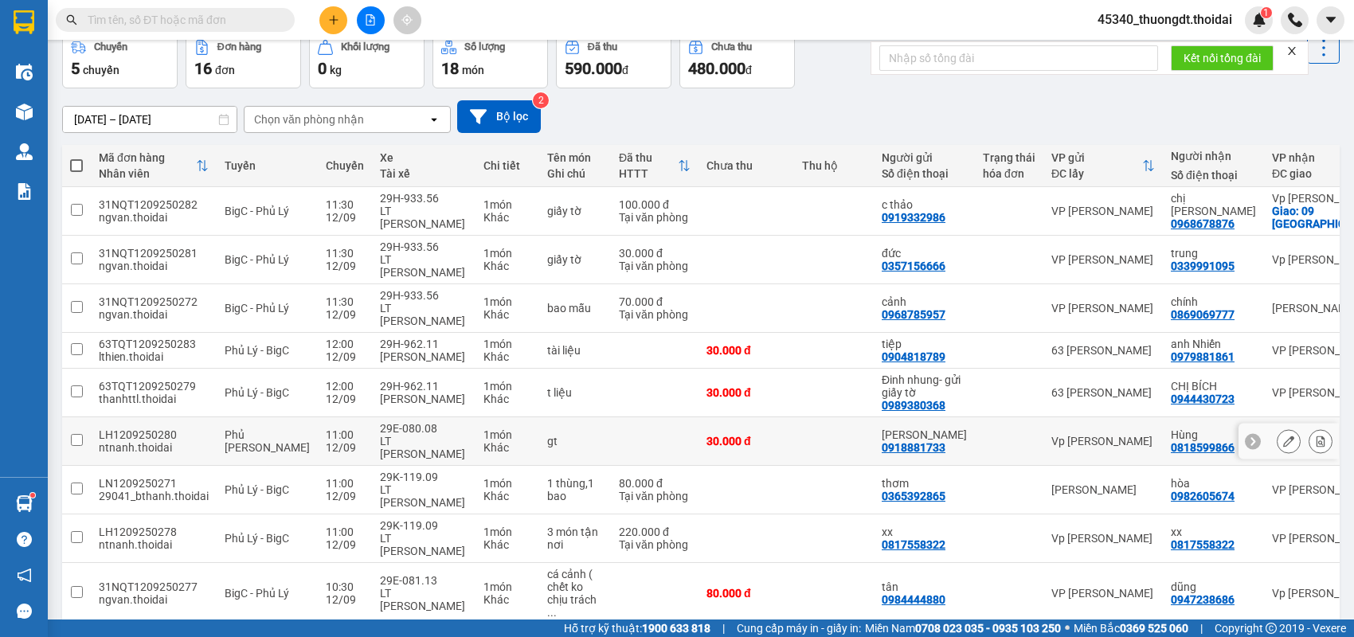
scroll to position [152, 0]
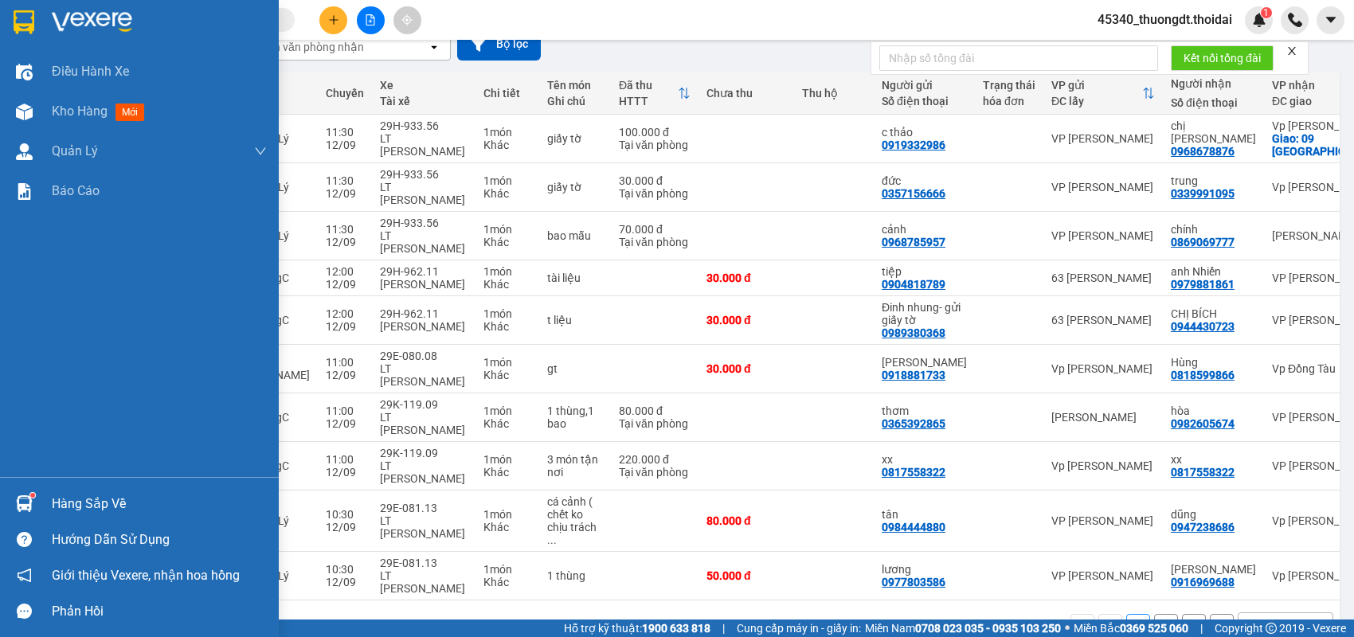
click at [53, 510] on div "Hàng sắp về" at bounding box center [159, 504] width 215 height 24
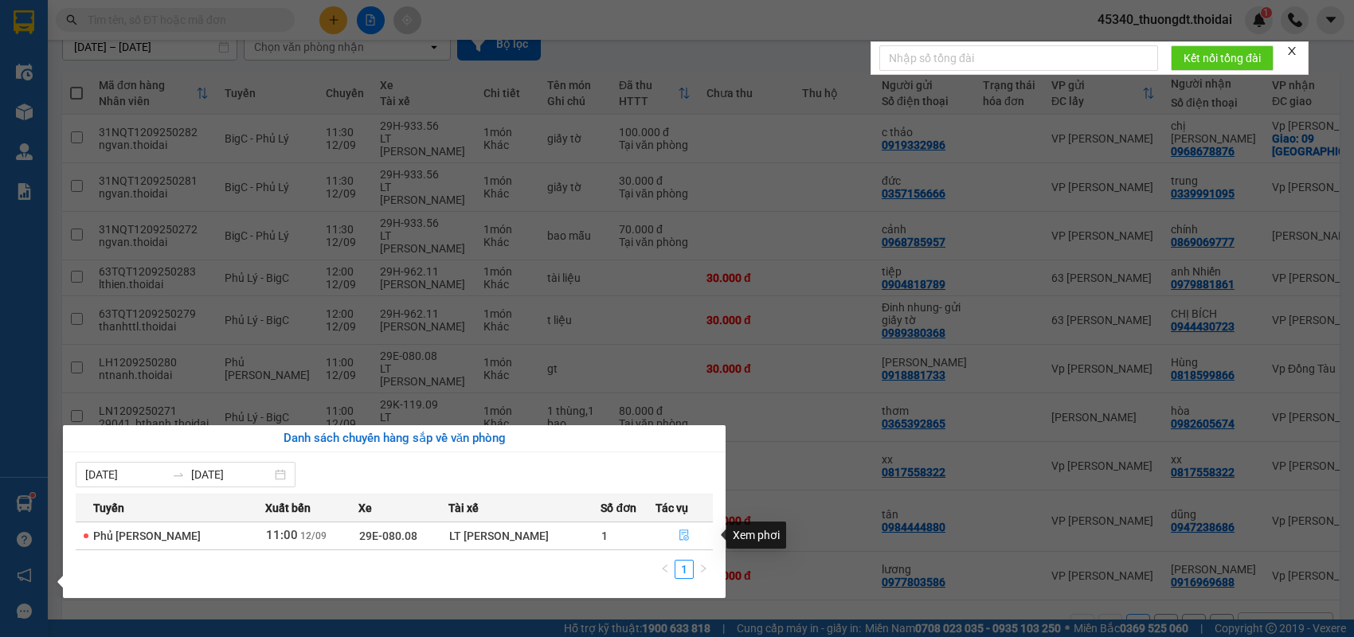
click at [685, 539] on icon "file-done" at bounding box center [684, 535] width 11 height 11
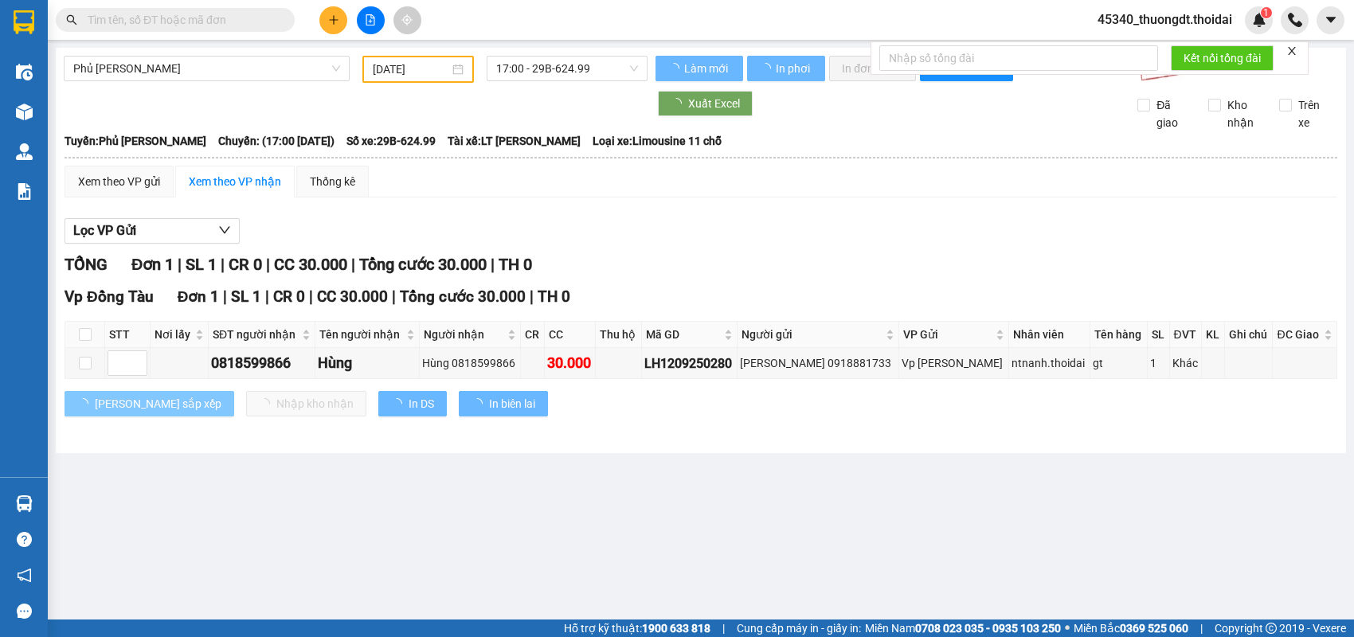
type input "[DATE]"
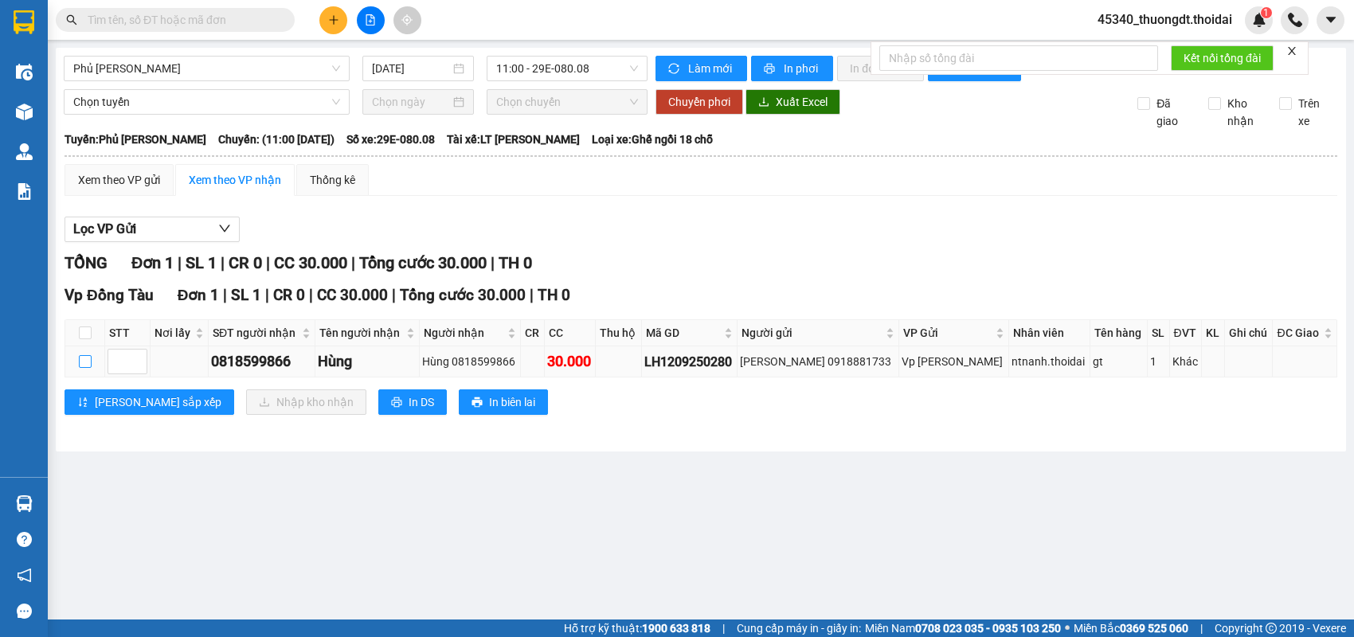
click at [79, 368] on input "checkbox" at bounding box center [85, 361] width 13 height 13
checkbox input "true"
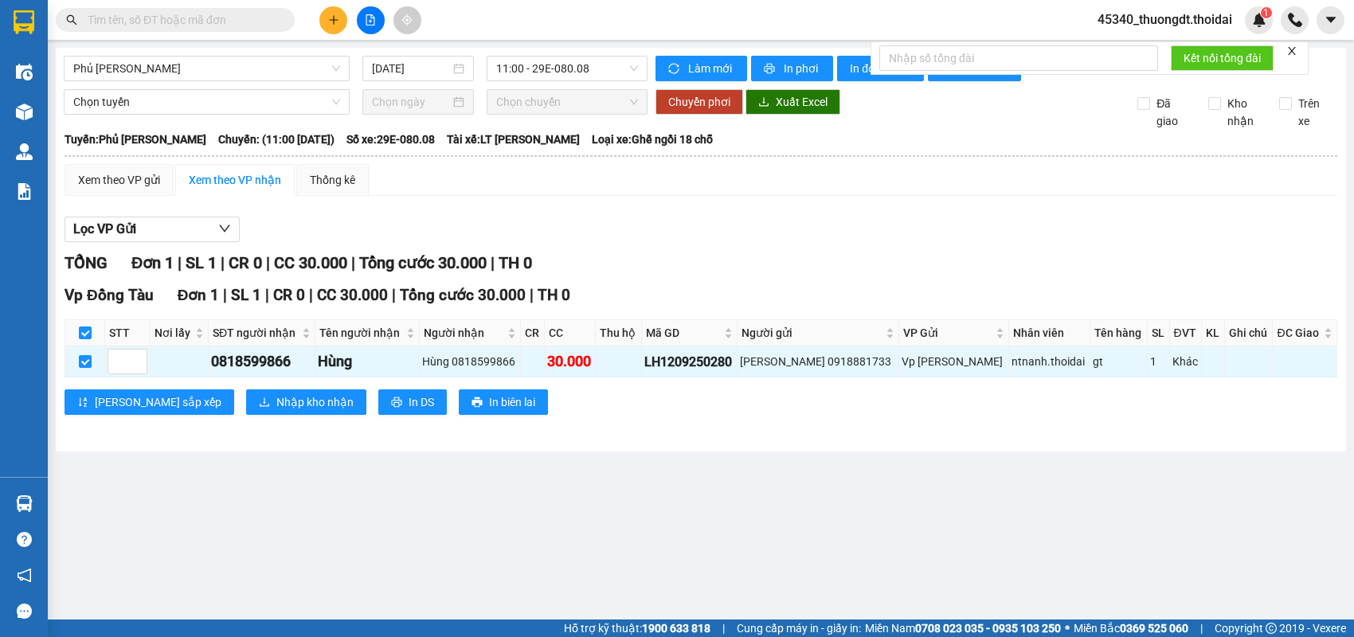
click at [176, 413] on div "[PERSON_NAME] sắp xếp Nhập kho nhận In DS In biên lai" at bounding box center [701, 402] width 1273 height 25
click at [268, 427] on div "Vp Đồng Tàu Đơn 1 | SL 1 | CR 0 | CC 30.000 | Tổng cước 30.000 | TH 0 STT Nơi l…" at bounding box center [701, 355] width 1273 height 143
click at [276, 411] on span "Nhập kho nhận" at bounding box center [314, 403] width 77 height 18
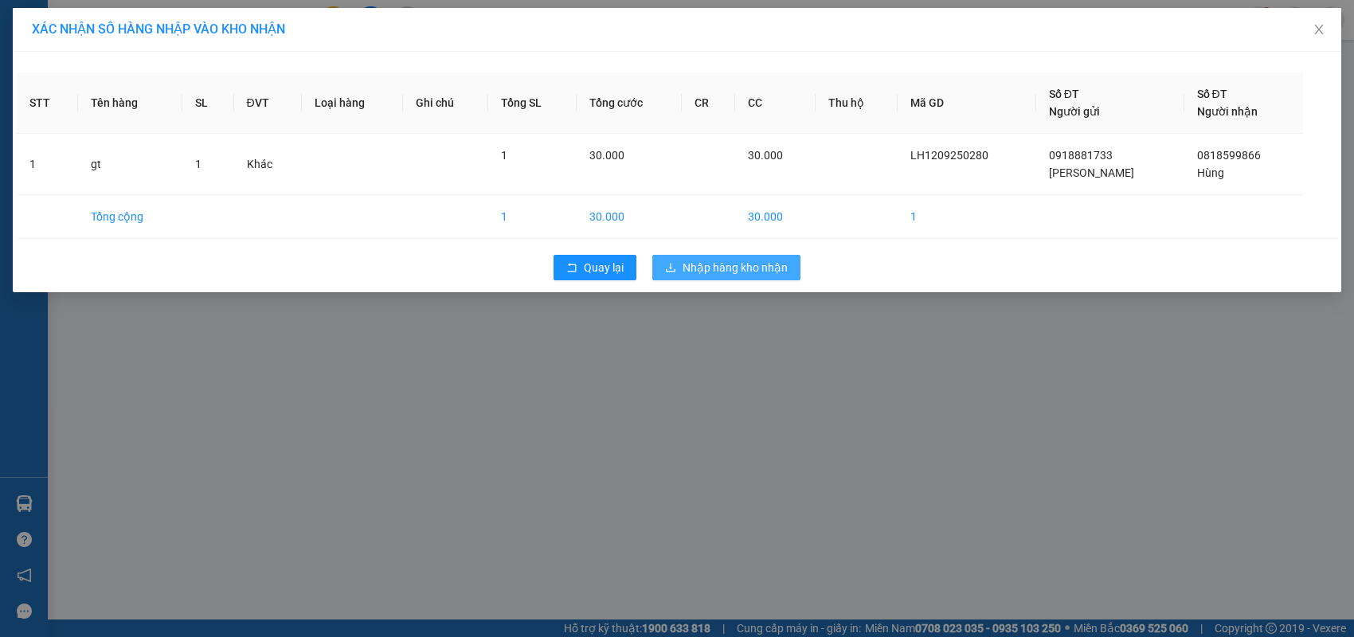
click at [704, 276] on span "Nhập hàng kho nhận" at bounding box center [735, 268] width 105 height 18
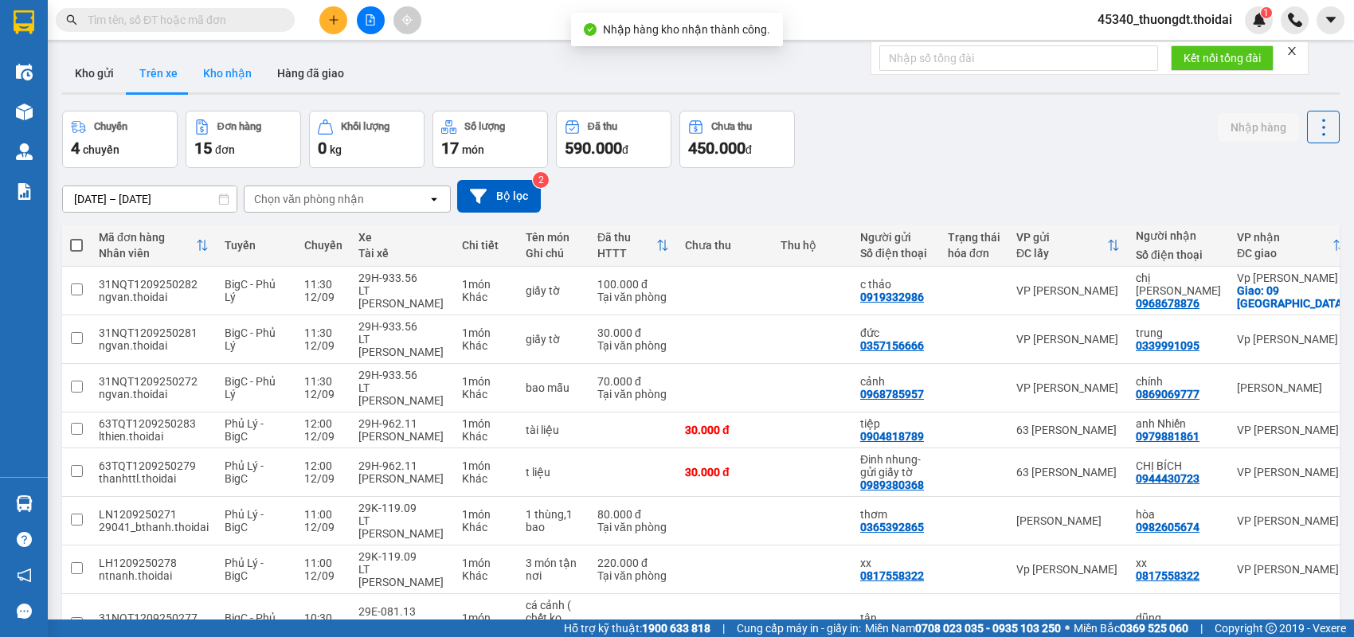
click at [223, 69] on button "Kho nhận" at bounding box center [227, 73] width 74 height 38
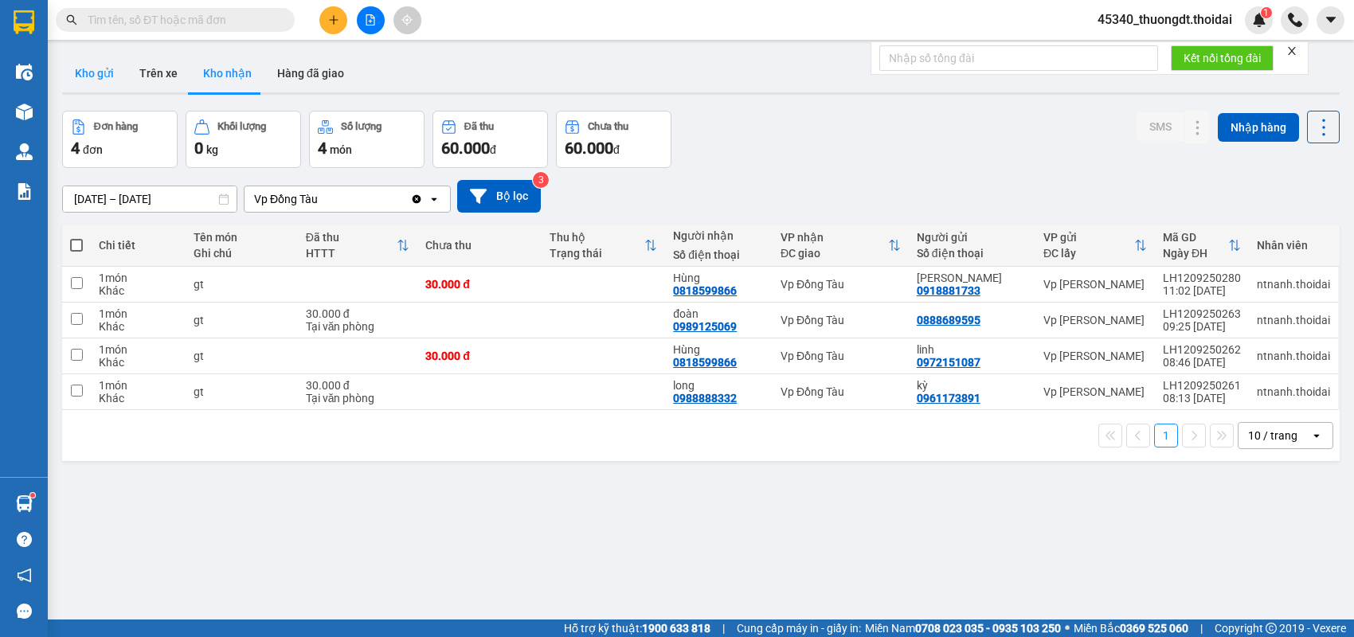
click at [96, 69] on button "Kho gửi" at bounding box center [94, 73] width 65 height 38
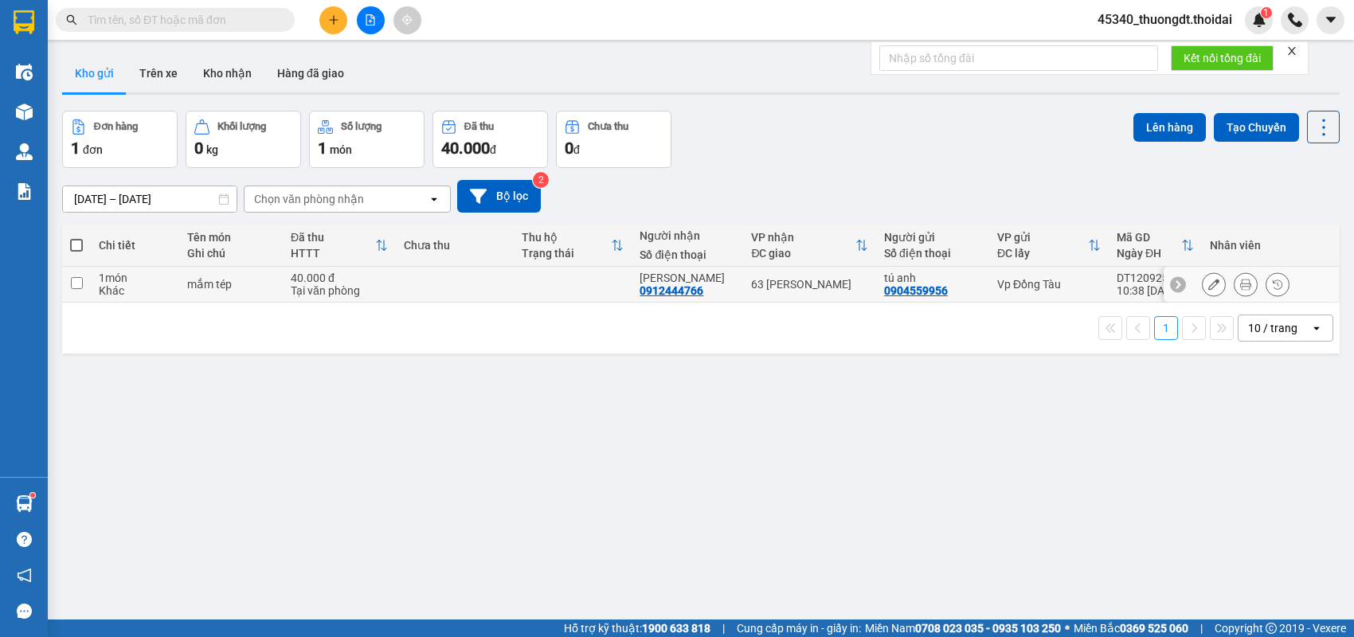
click at [73, 284] on input "checkbox" at bounding box center [77, 283] width 12 height 12
checkbox input "true"
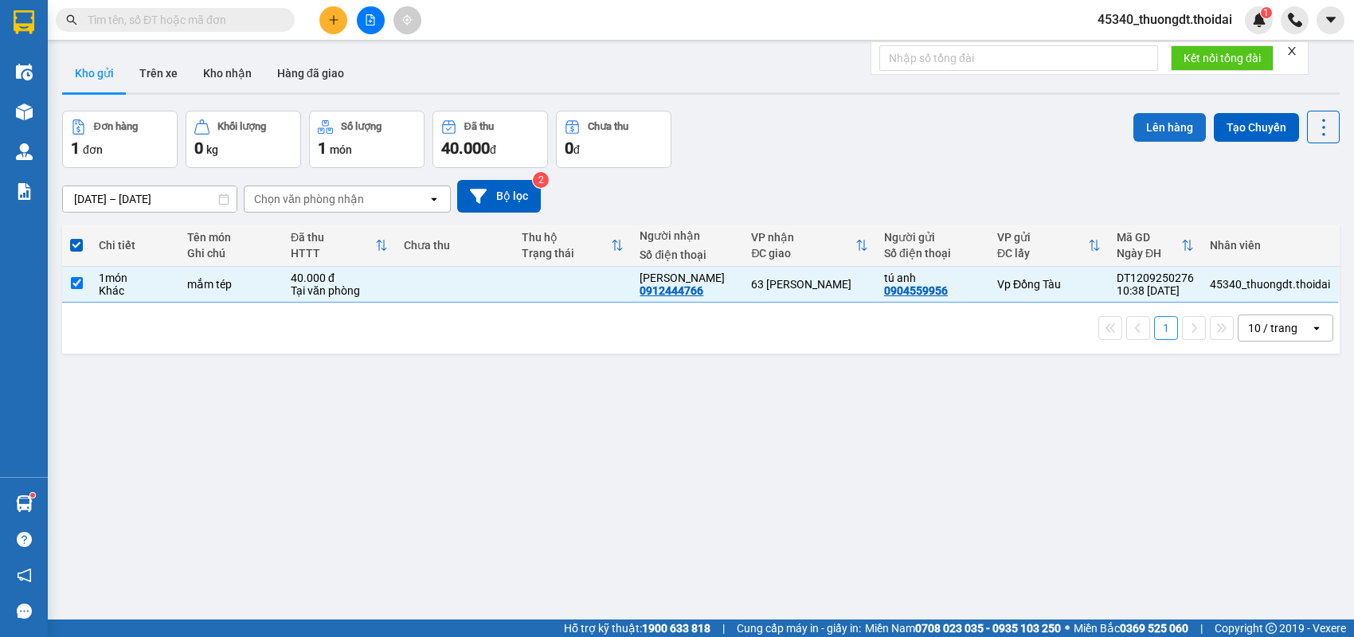
click at [1162, 131] on button "Lên hàng" at bounding box center [1170, 127] width 72 height 29
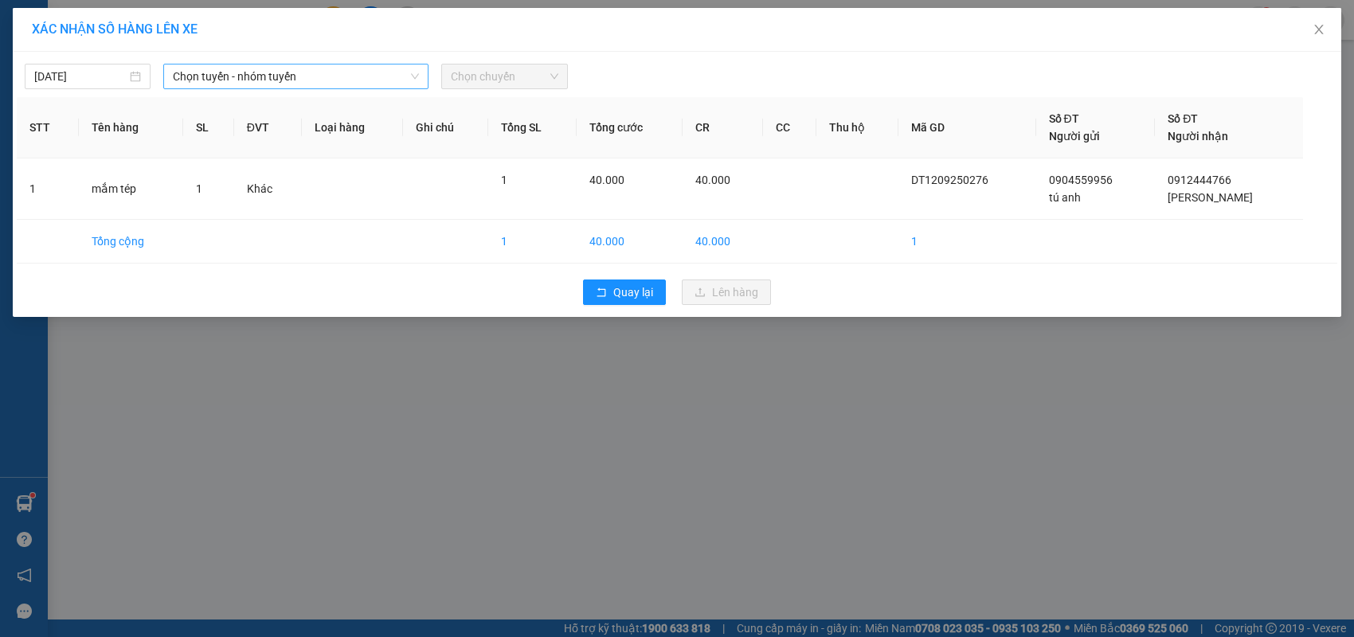
click at [417, 72] on icon "down" at bounding box center [415, 77] width 10 height 10
click at [411, 76] on icon "down" at bounding box center [415, 77] width 10 height 10
click at [417, 76] on icon "down" at bounding box center [415, 77] width 10 height 10
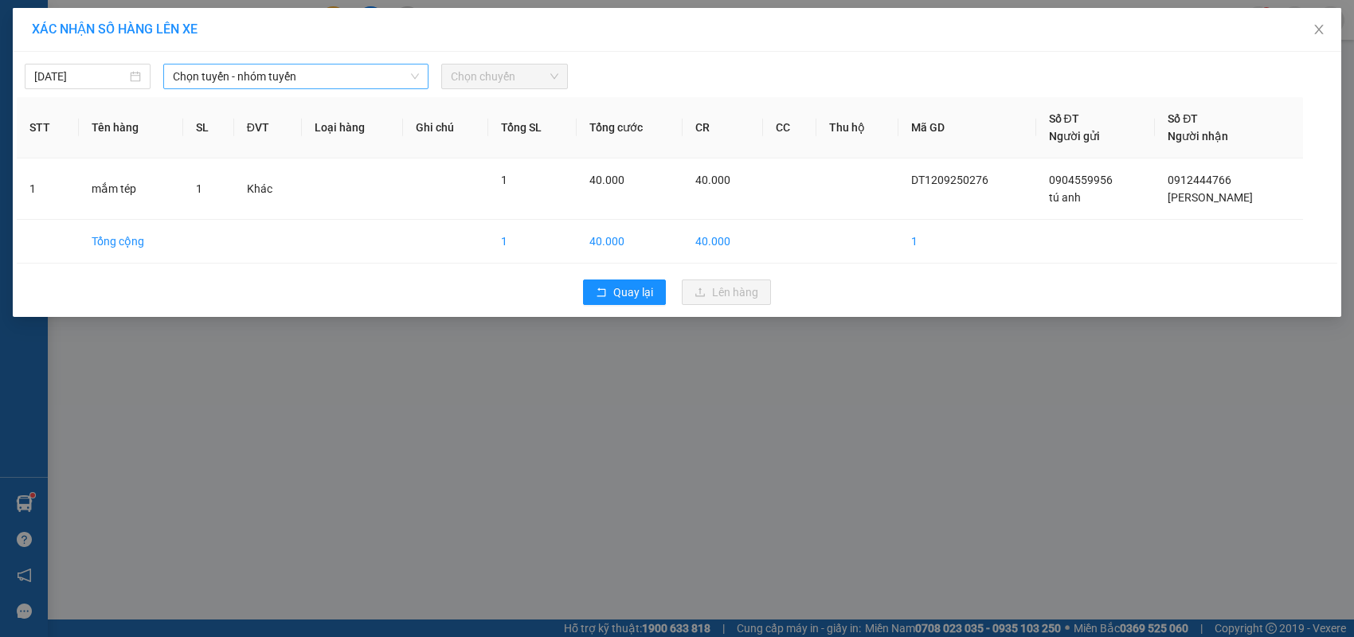
click at [410, 76] on icon "down" at bounding box center [415, 77] width 10 height 10
click at [98, 237] on td "Tổng cộng" at bounding box center [131, 242] width 104 height 44
click at [100, 178] on td "mắm tép" at bounding box center [131, 189] width 104 height 61
click at [105, 185] on td "mắm tép" at bounding box center [131, 189] width 104 height 61
click at [410, 74] on icon "down" at bounding box center [415, 77] width 10 height 10
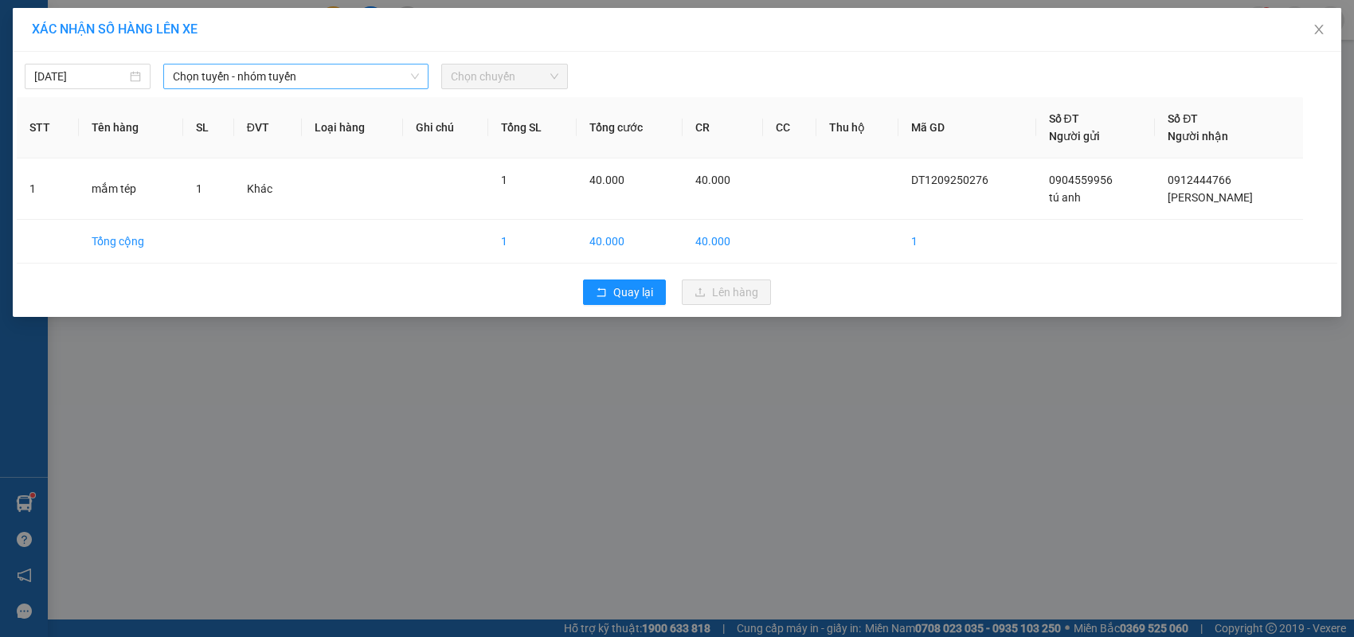
click at [411, 73] on icon "down" at bounding box center [415, 77] width 10 height 10
click at [413, 73] on icon "down" at bounding box center [415, 77] width 10 height 10
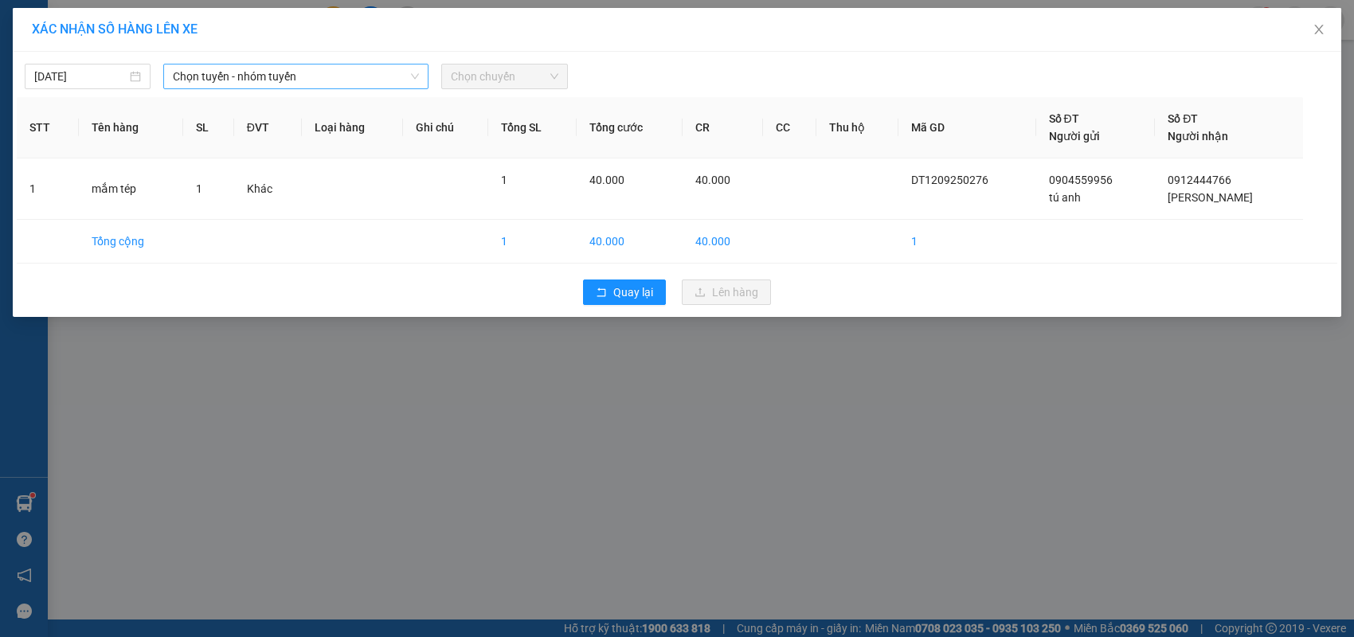
click at [413, 73] on icon "down" at bounding box center [415, 77] width 10 height 10
click at [638, 292] on span "Quay lại" at bounding box center [633, 293] width 40 height 18
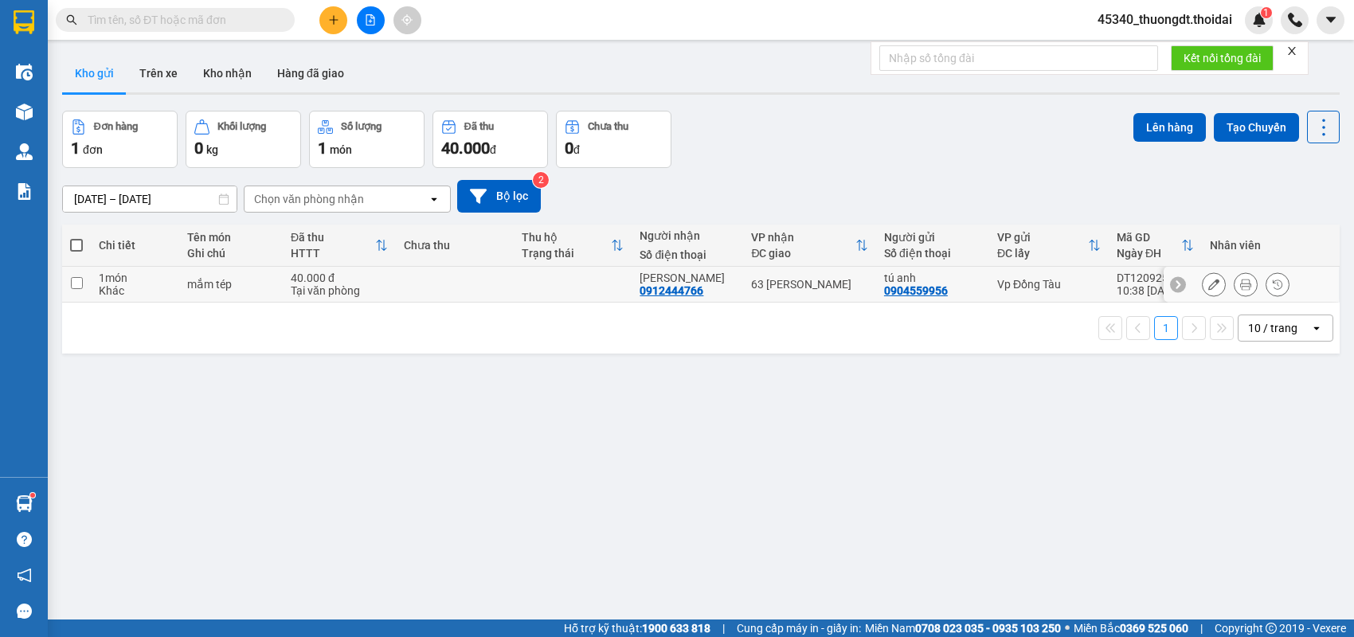
click at [72, 283] on input "checkbox" at bounding box center [77, 283] width 12 height 12
checkbox input "true"
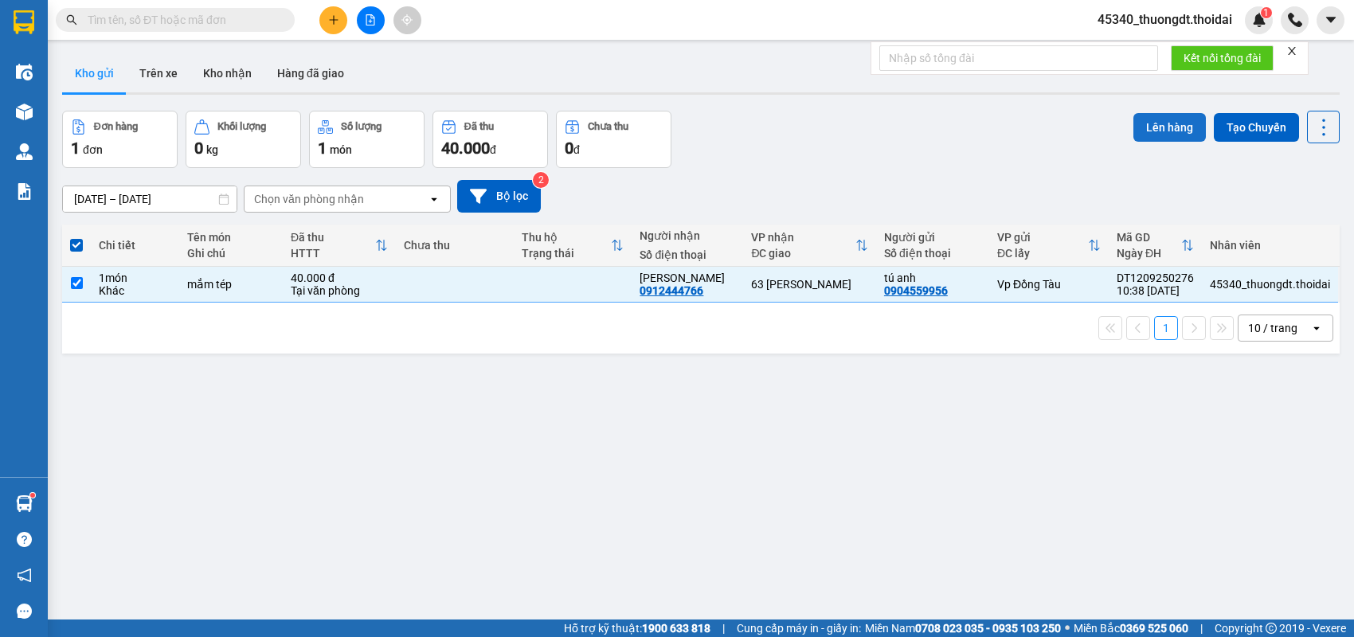
click at [1164, 123] on button "Lên hàng" at bounding box center [1170, 127] width 72 height 29
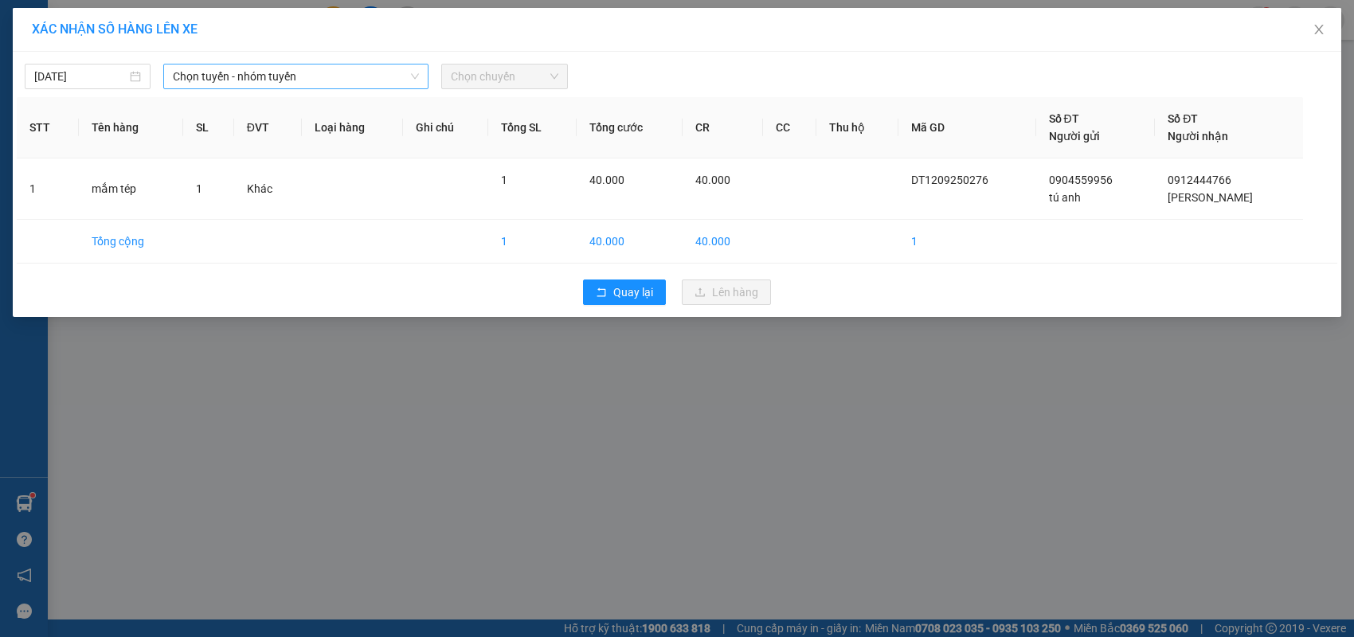
click at [410, 78] on icon "down" at bounding box center [415, 77] width 10 height 10
click at [416, 75] on icon "down" at bounding box center [415, 77] width 10 height 10
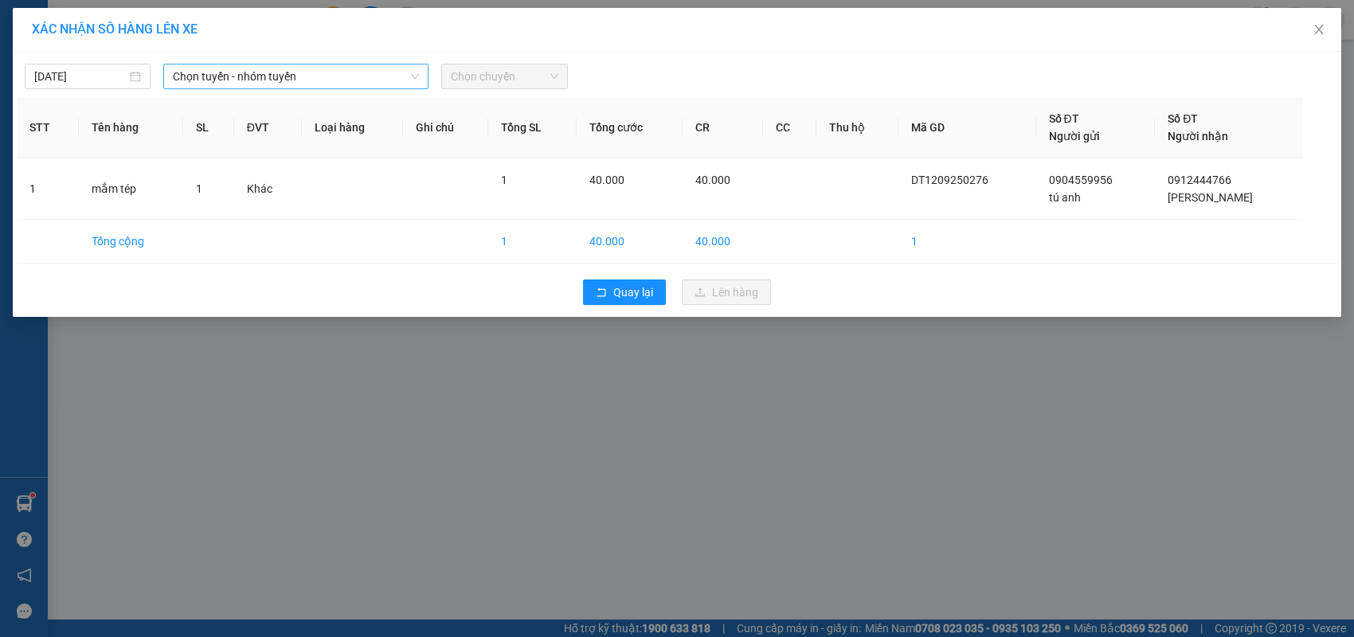
click at [410, 78] on icon "down" at bounding box center [415, 77] width 10 height 10
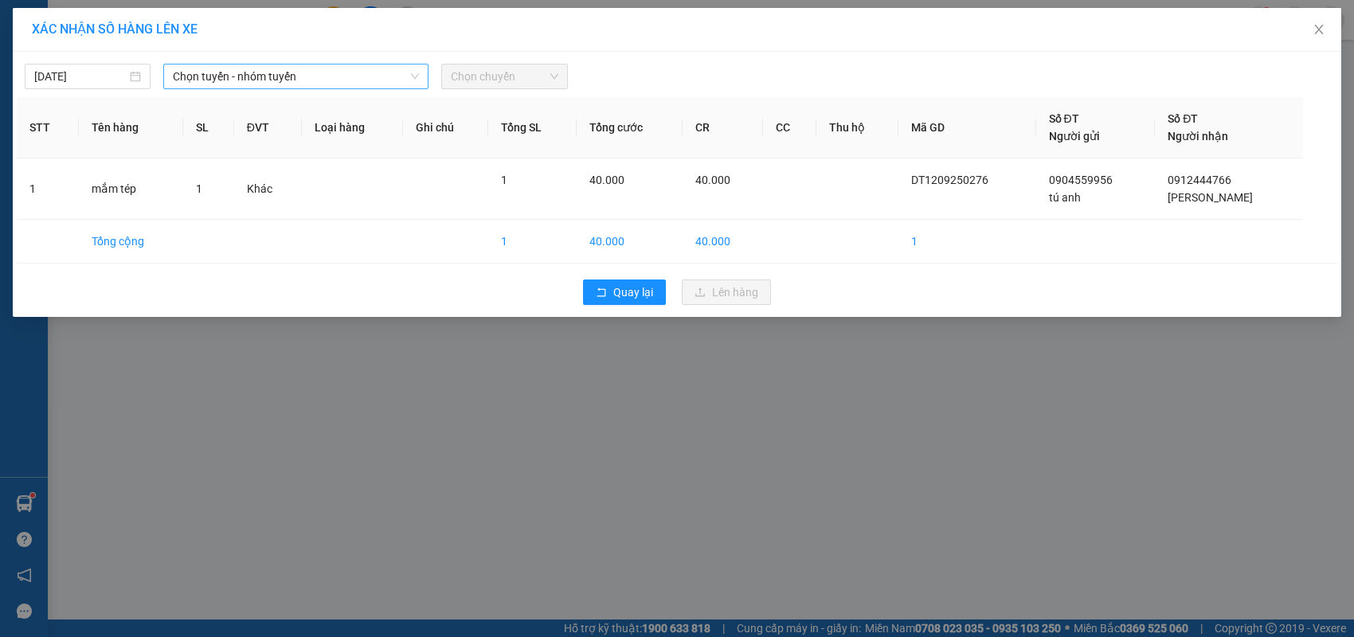
click at [410, 78] on icon "down" at bounding box center [415, 77] width 10 height 10
click at [413, 78] on icon "down" at bounding box center [415, 77] width 10 height 10
click at [542, 81] on span "Chọn chuyến" at bounding box center [504, 77] width 107 height 24
click at [413, 76] on icon "down" at bounding box center [415, 77] width 8 height 6
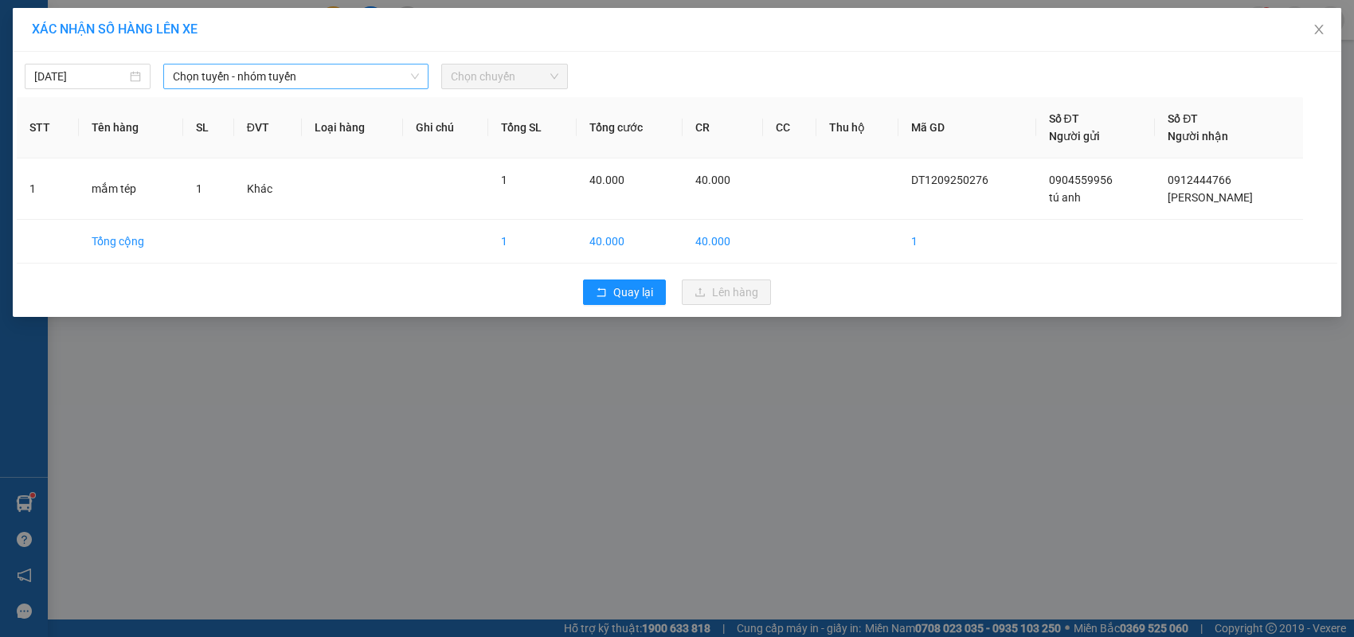
click at [413, 76] on icon "down" at bounding box center [415, 77] width 8 height 6
click at [628, 296] on span "Quay lại" at bounding box center [633, 293] width 40 height 18
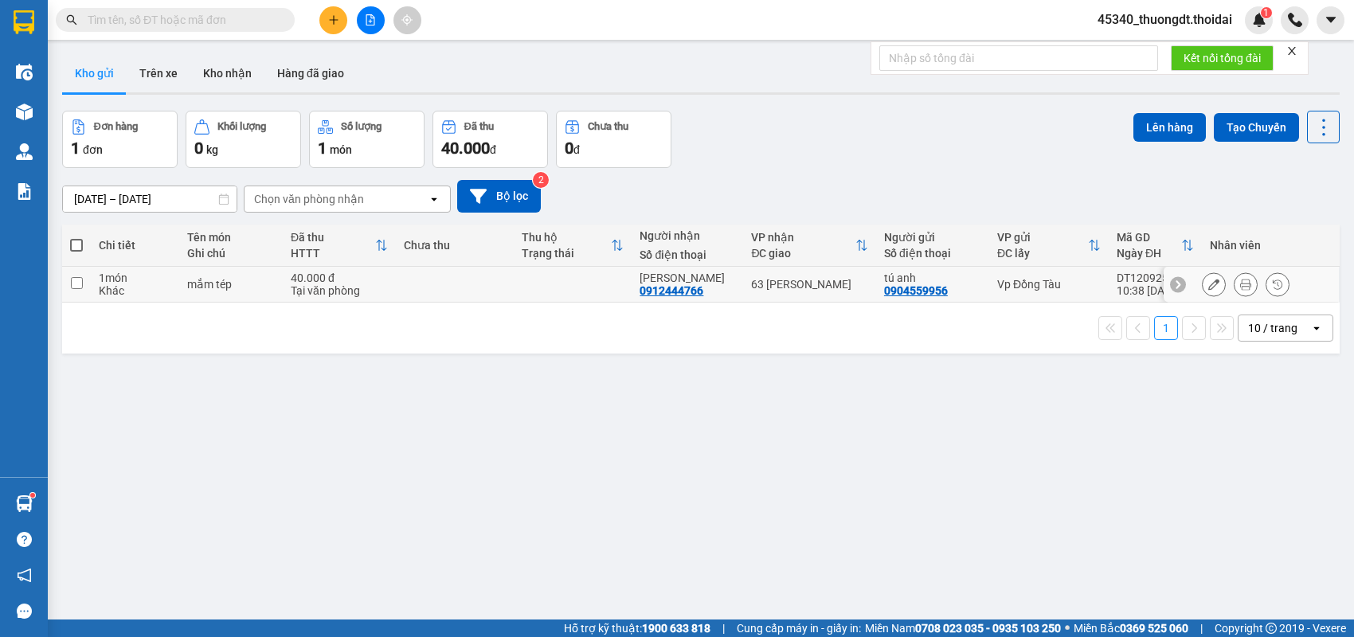
click at [108, 285] on div "Khác" at bounding box center [135, 290] width 72 height 13
checkbox input "true"
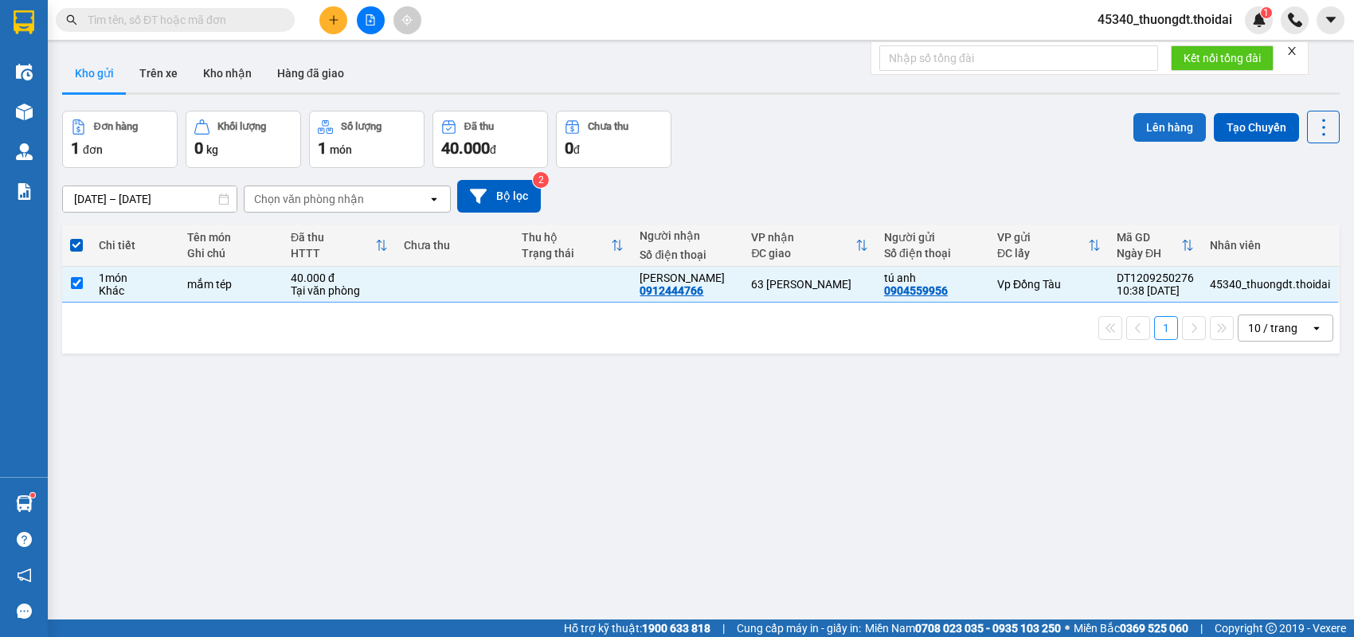
click at [1142, 119] on button "Lên hàng" at bounding box center [1170, 127] width 72 height 29
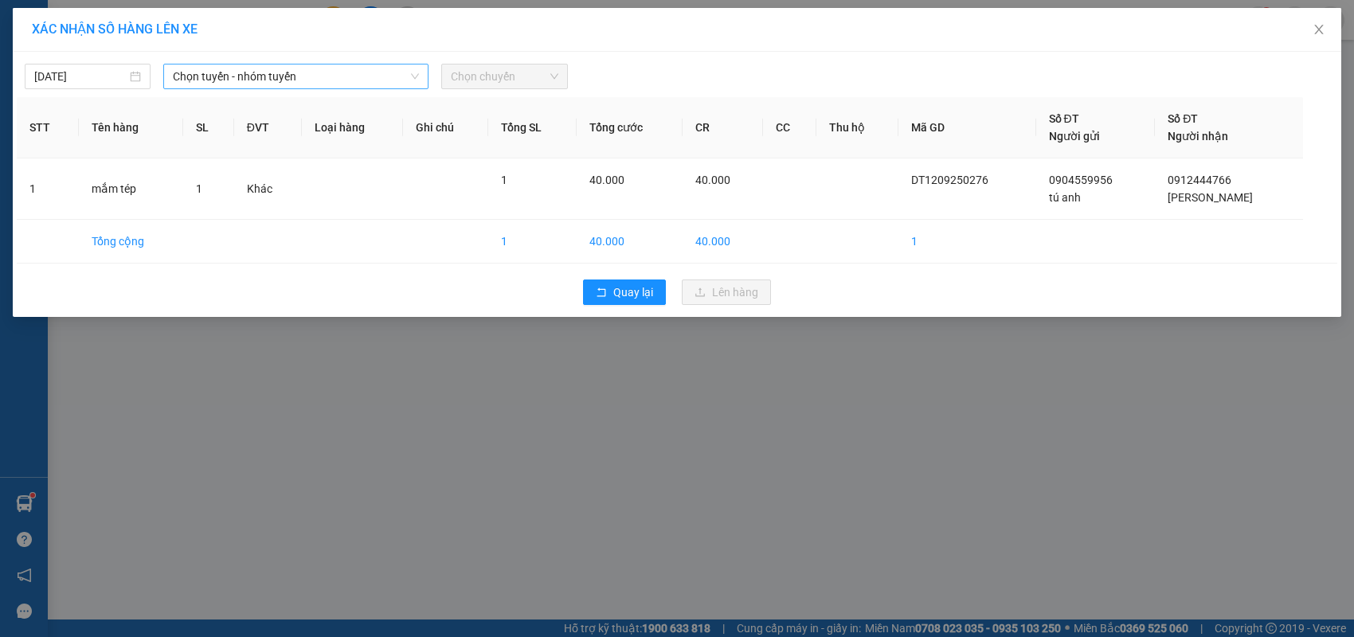
click at [410, 76] on icon "down" at bounding box center [415, 77] width 10 height 10
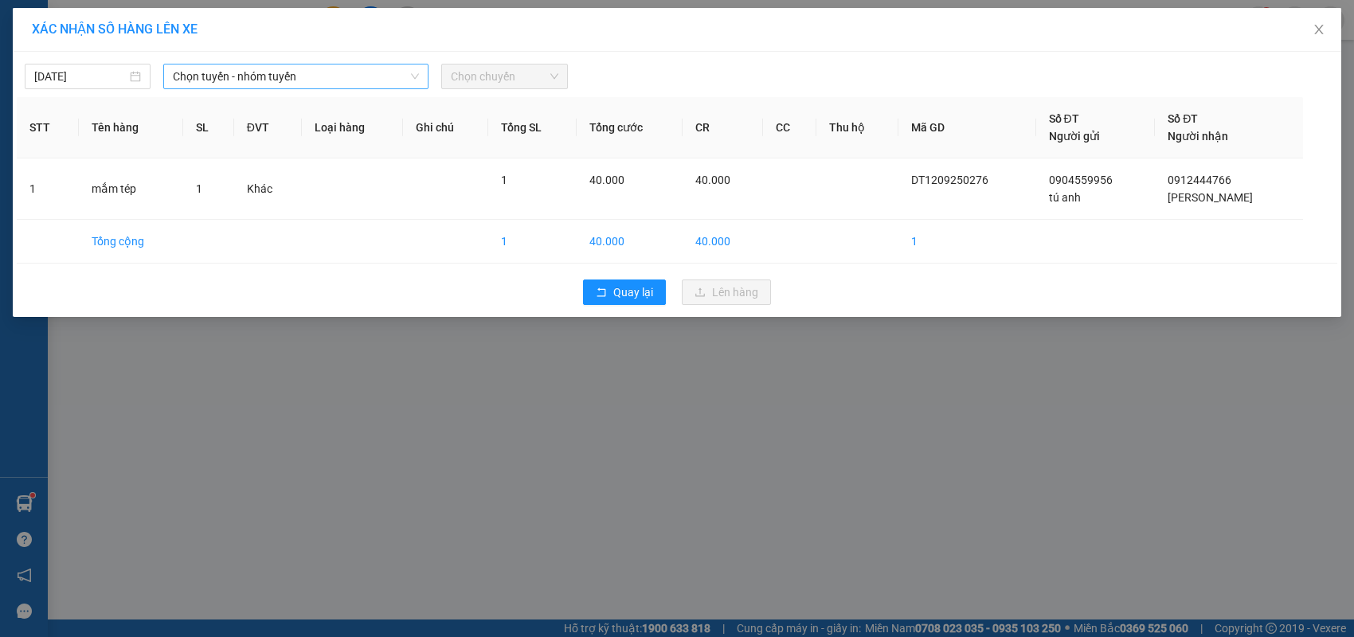
click at [408, 74] on span "Chọn tuyến - nhóm tuyến" at bounding box center [296, 77] width 246 height 24
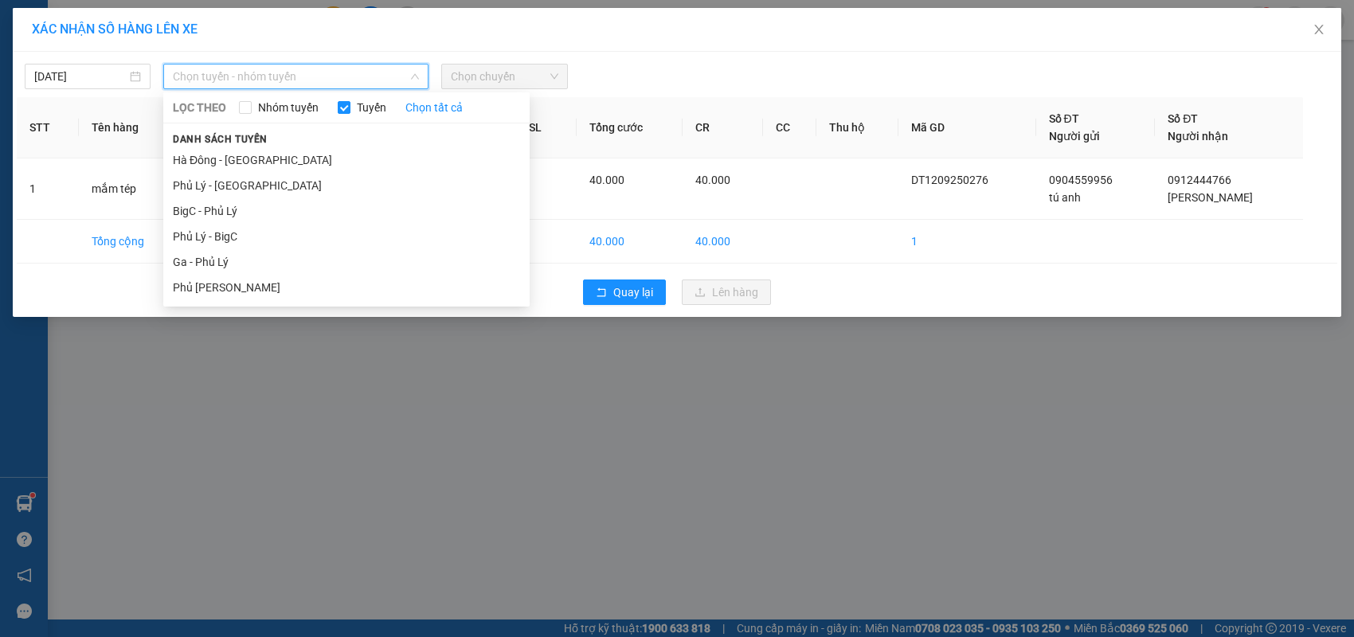
click at [408, 74] on span "Chọn tuyến - nhóm tuyến" at bounding box center [296, 77] width 246 height 24
click at [214, 260] on li "Ga - Phủ Lý" at bounding box center [346, 261] width 366 height 25
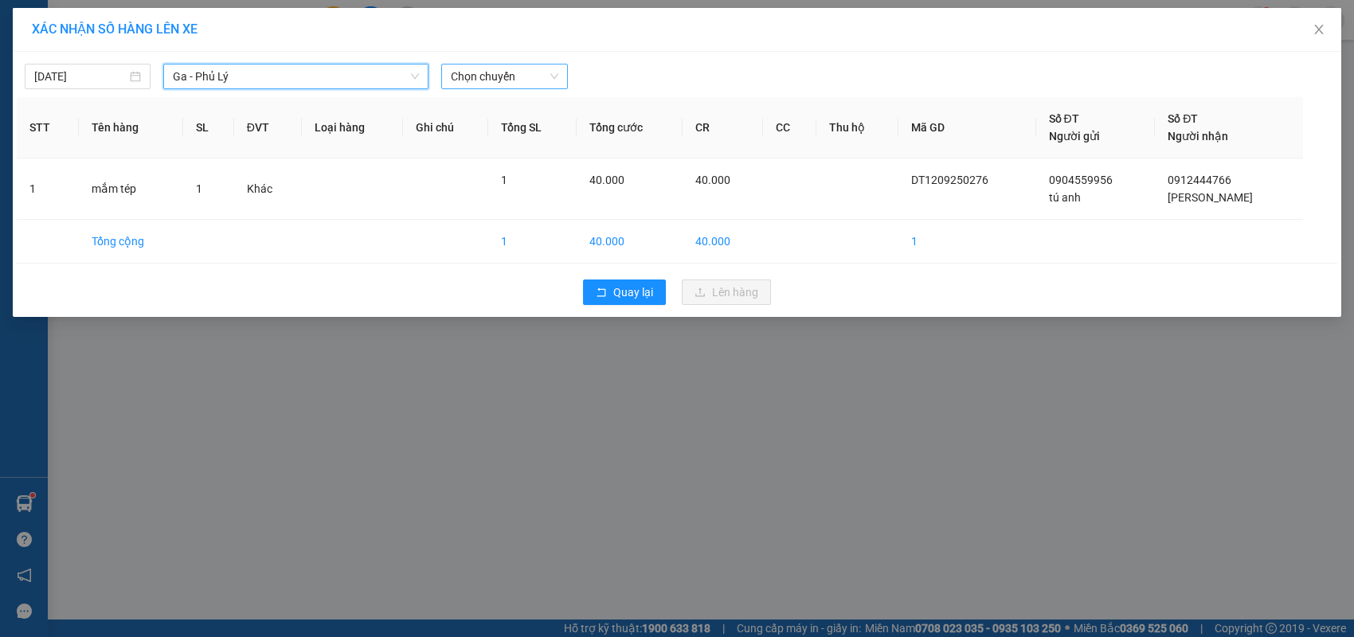
click at [504, 74] on span "Chọn chuyến" at bounding box center [504, 77] width 107 height 24
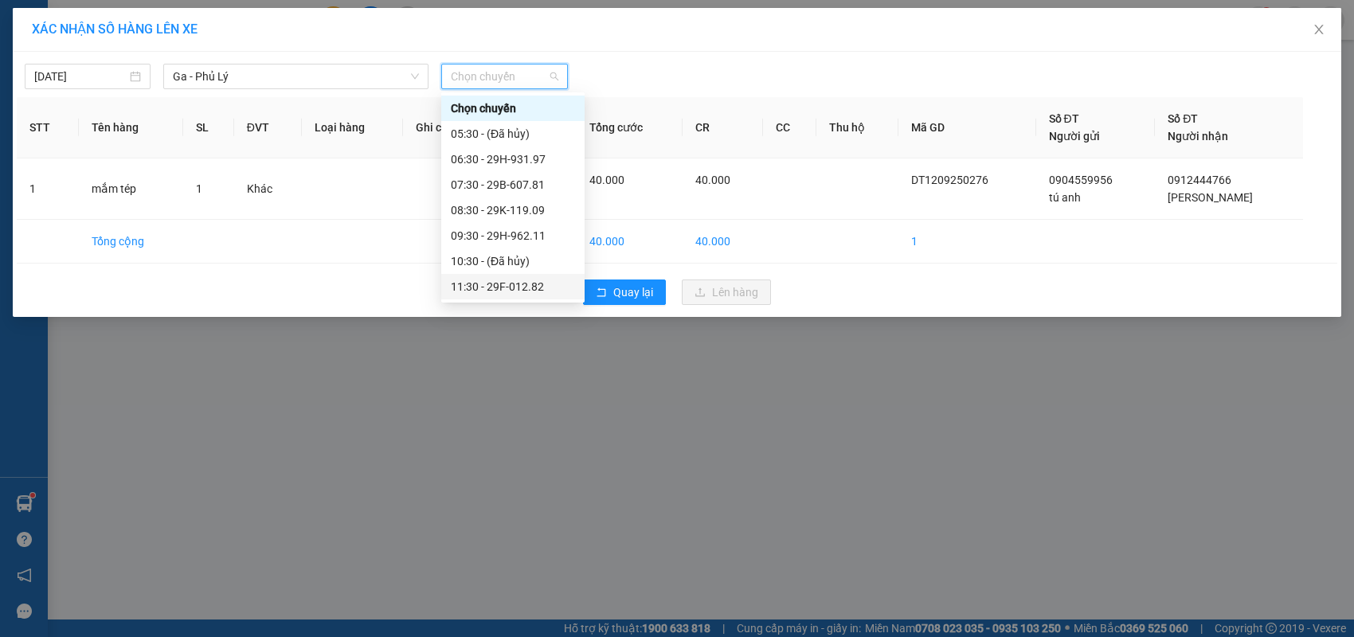
click at [462, 289] on div "11:30 - 29F-012.82" at bounding box center [513, 287] width 124 height 18
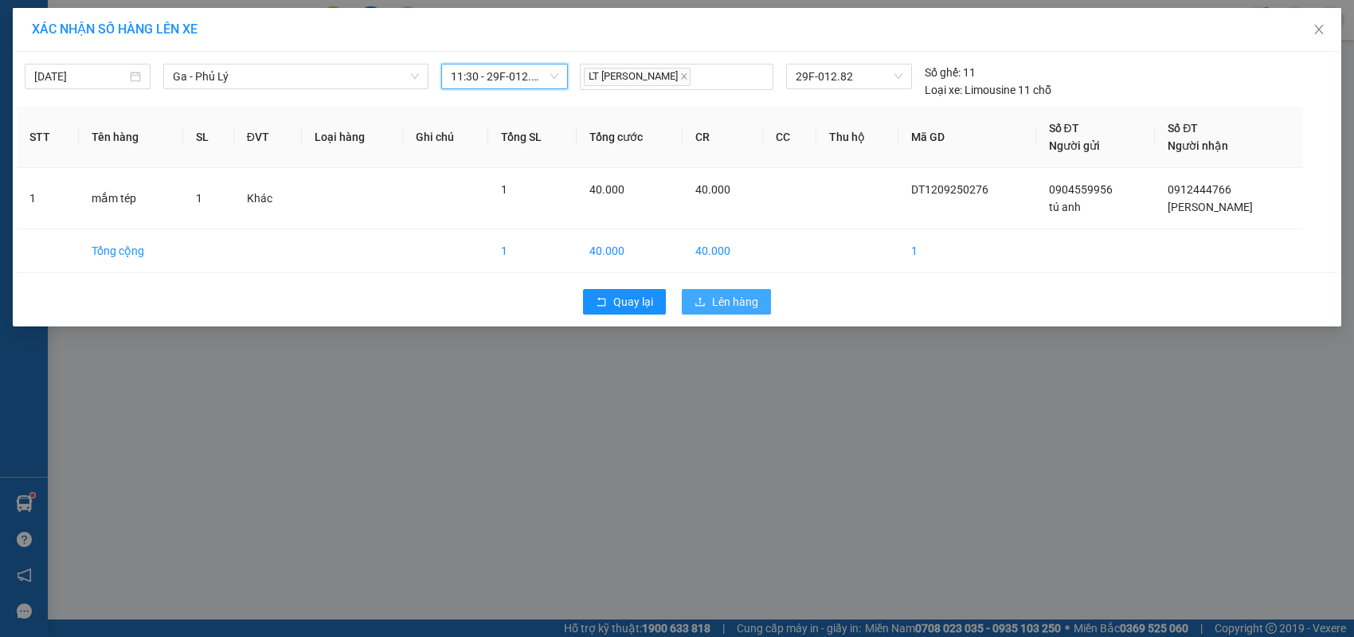
click at [743, 300] on span "Lên hàng" at bounding box center [735, 302] width 46 height 18
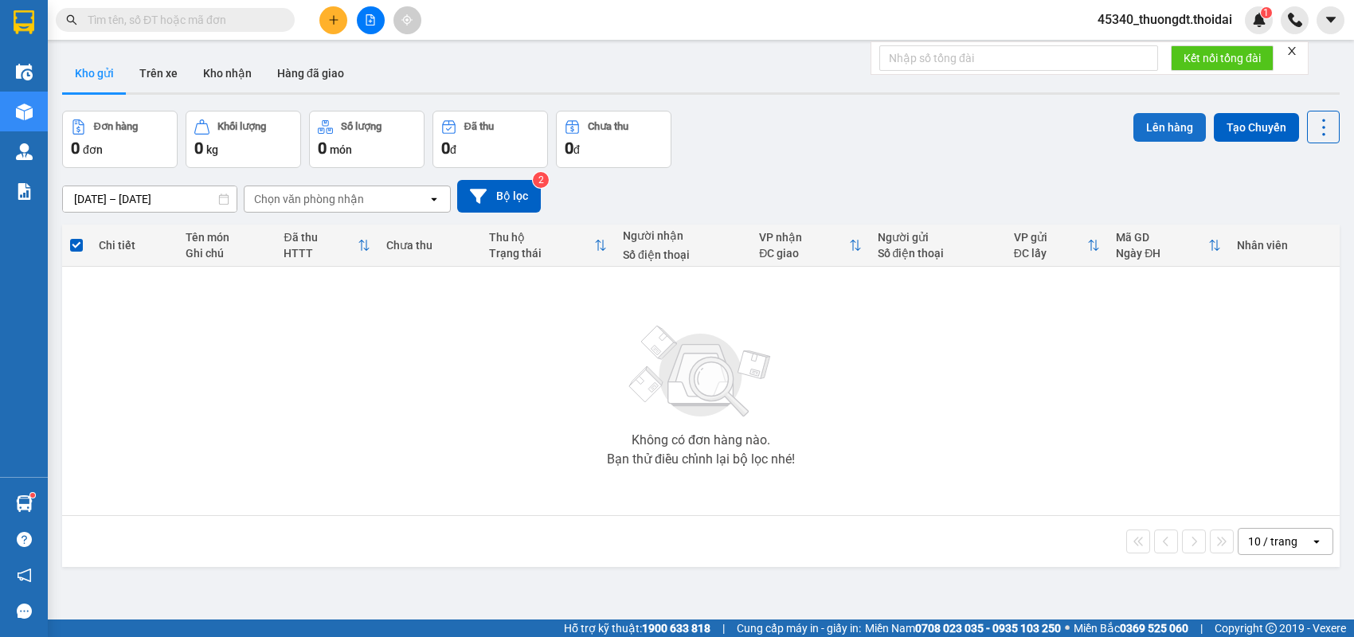
click at [1164, 126] on button "Lên hàng" at bounding box center [1170, 127] width 72 height 29
click at [172, 77] on button "Trên xe" at bounding box center [159, 73] width 64 height 38
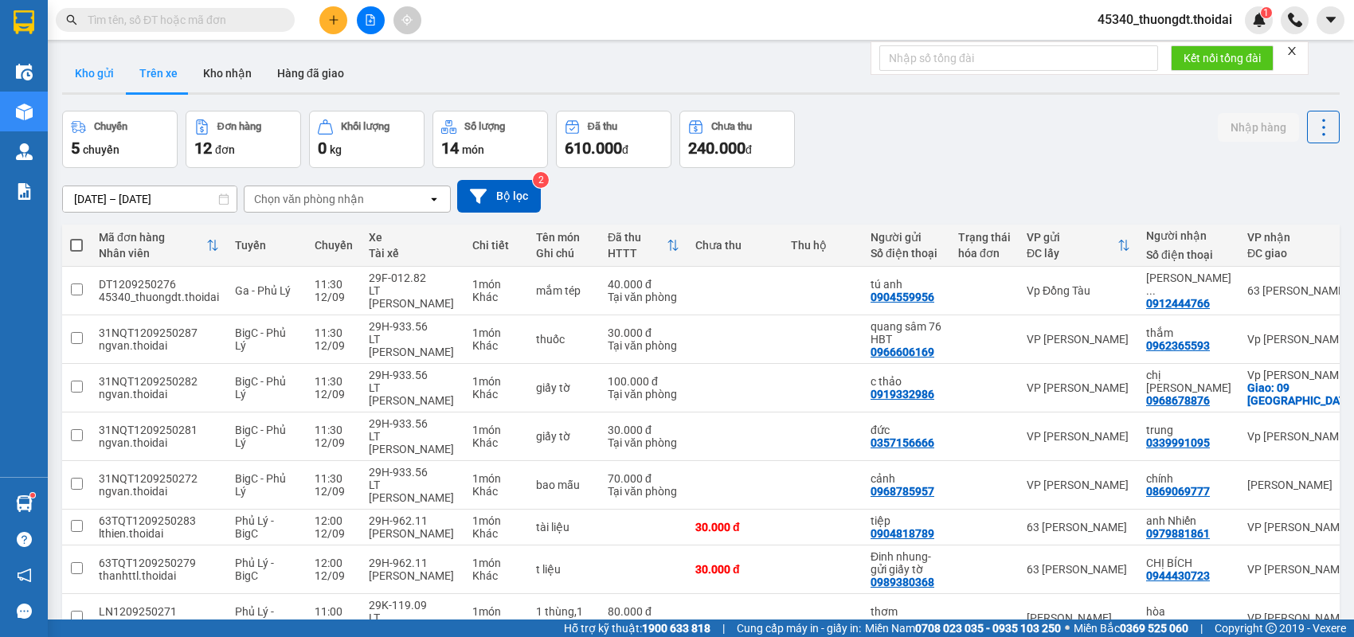
click at [98, 84] on button "Kho gửi" at bounding box center [94, 73] width 65 height 38
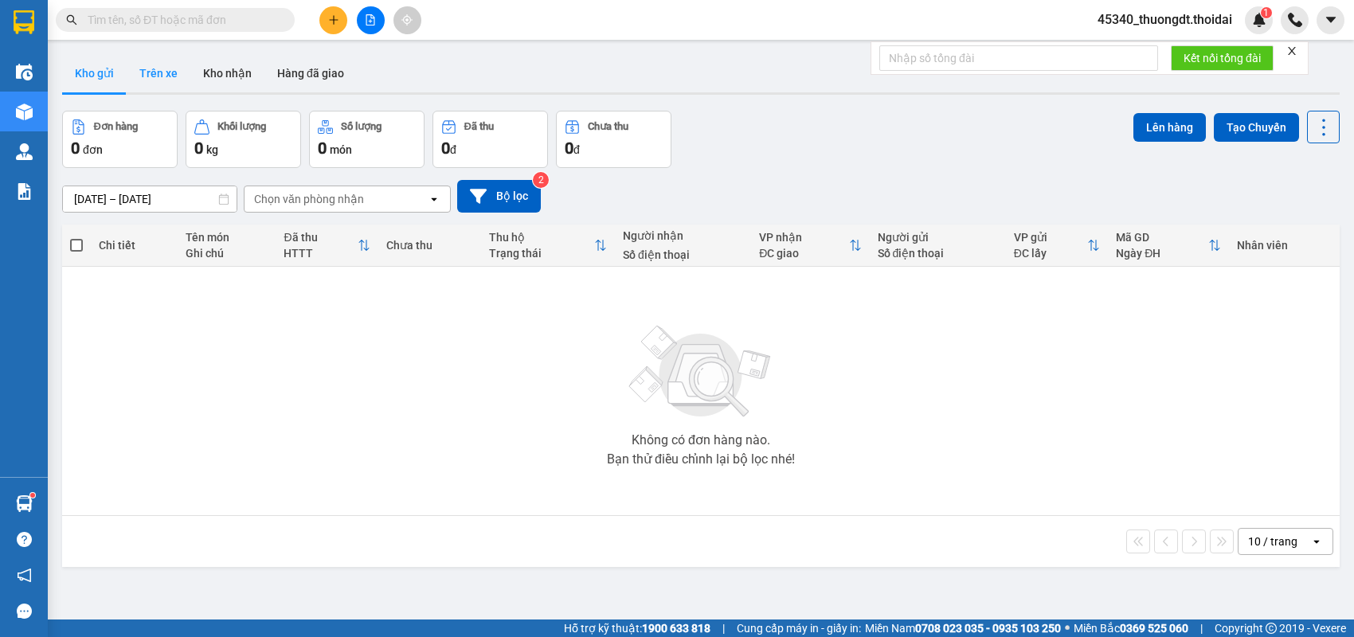
click at [148, 68] on button "Trên xe" at bounding box center [159, 73] width 64 height 38
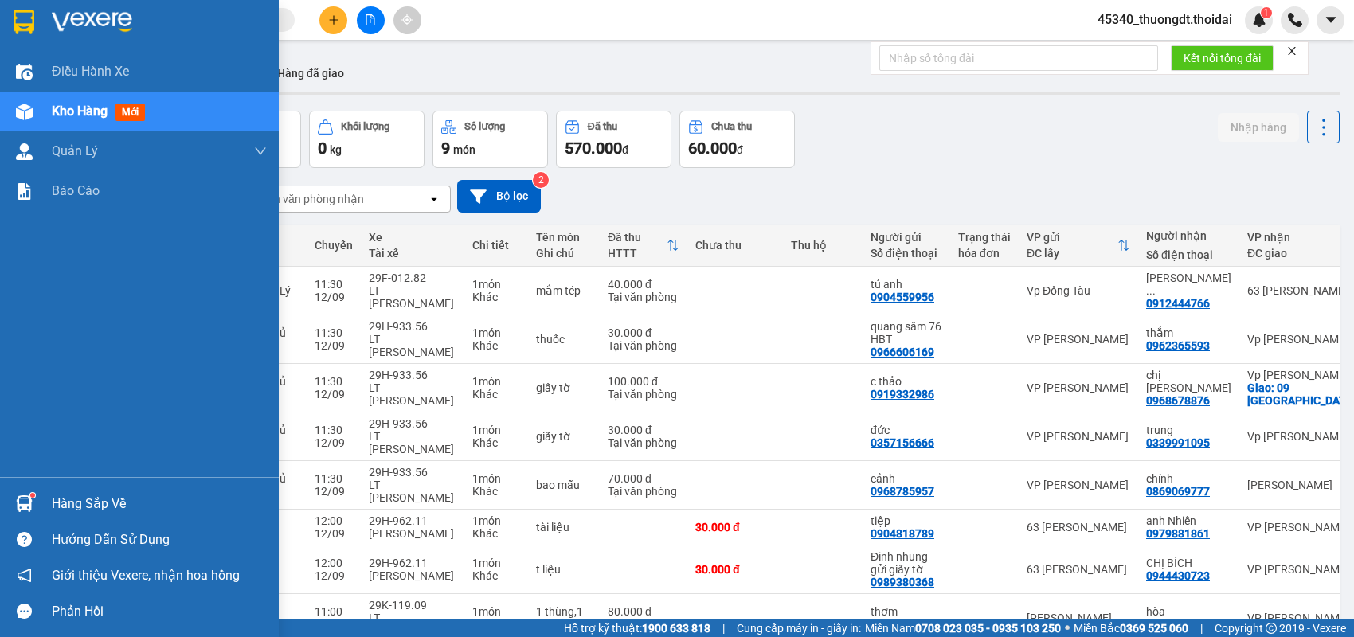
click at [54, 493] on div "Hàng sắp về" at bounding box center [159, 504] width 215 height 24
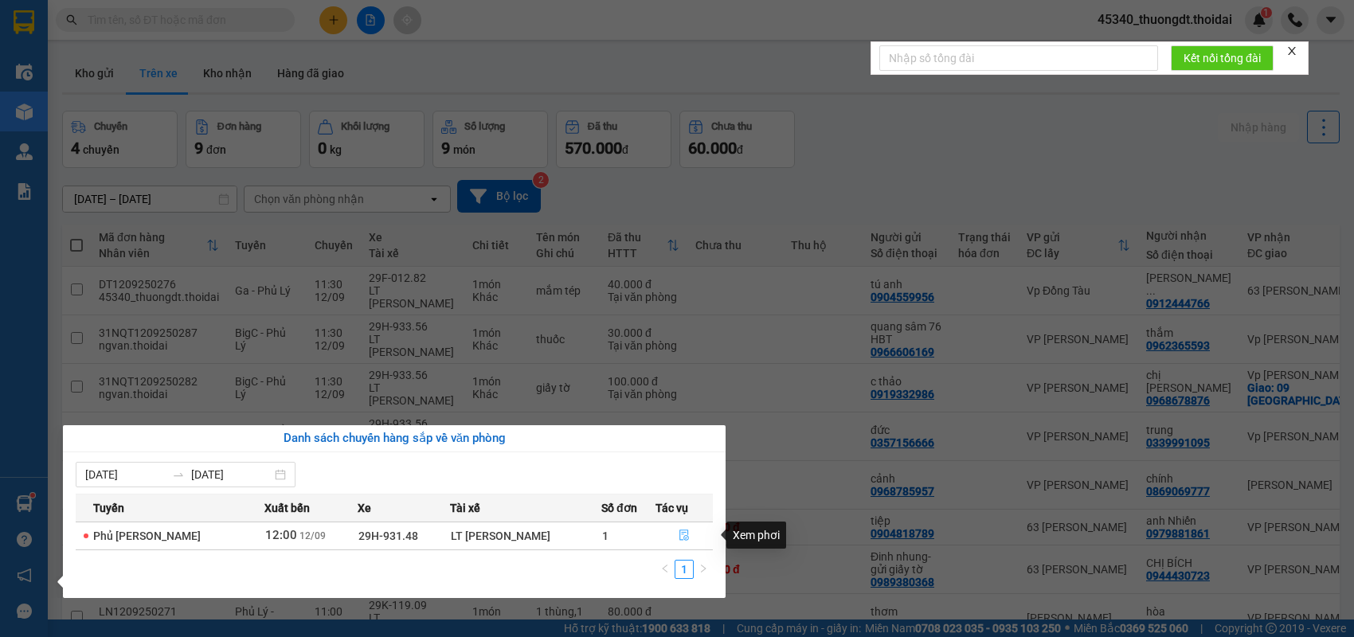
click at [668, 528] on button "button" at bounding box center [684, 535] width 56 height 25
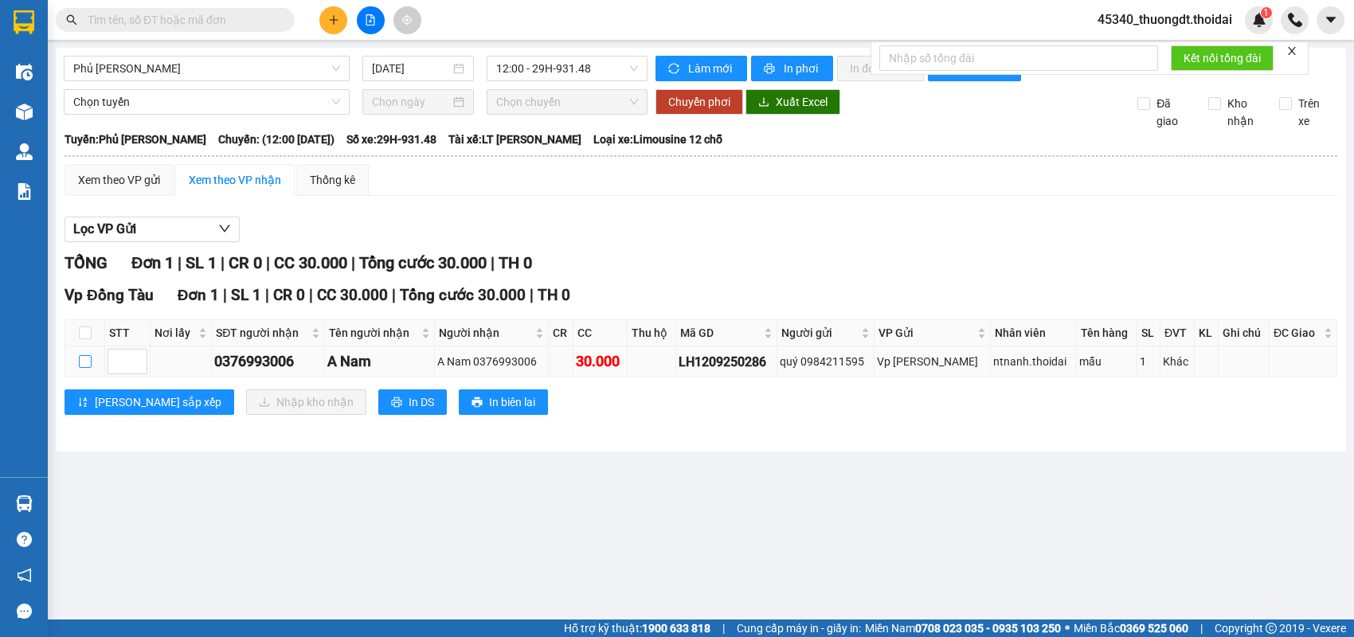
click at [83, 368] on input "checkbox" at bounding box center [85, 361] width 13 height 13
checkbox input "true"
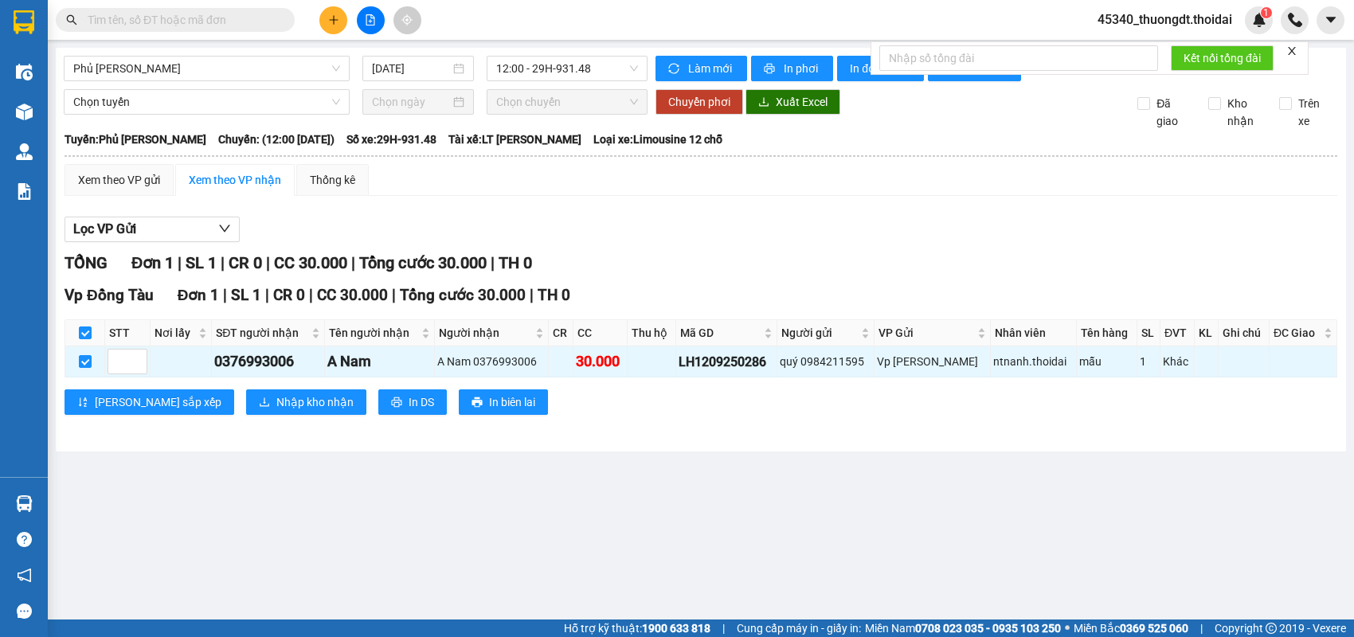
click at [195, 401] on div "Vp Đồng Tàu Đơn 1 | SL 1 | CR 0 | CC 30.000 | Tổng cước 30.000 | TH 0 STT Nơi l…" at bounding box center [701, 355] width 1273 height 143
click at [246, 409] on button "Nhập kho nhận" at bounding box center [306, 402] width 120 height 25
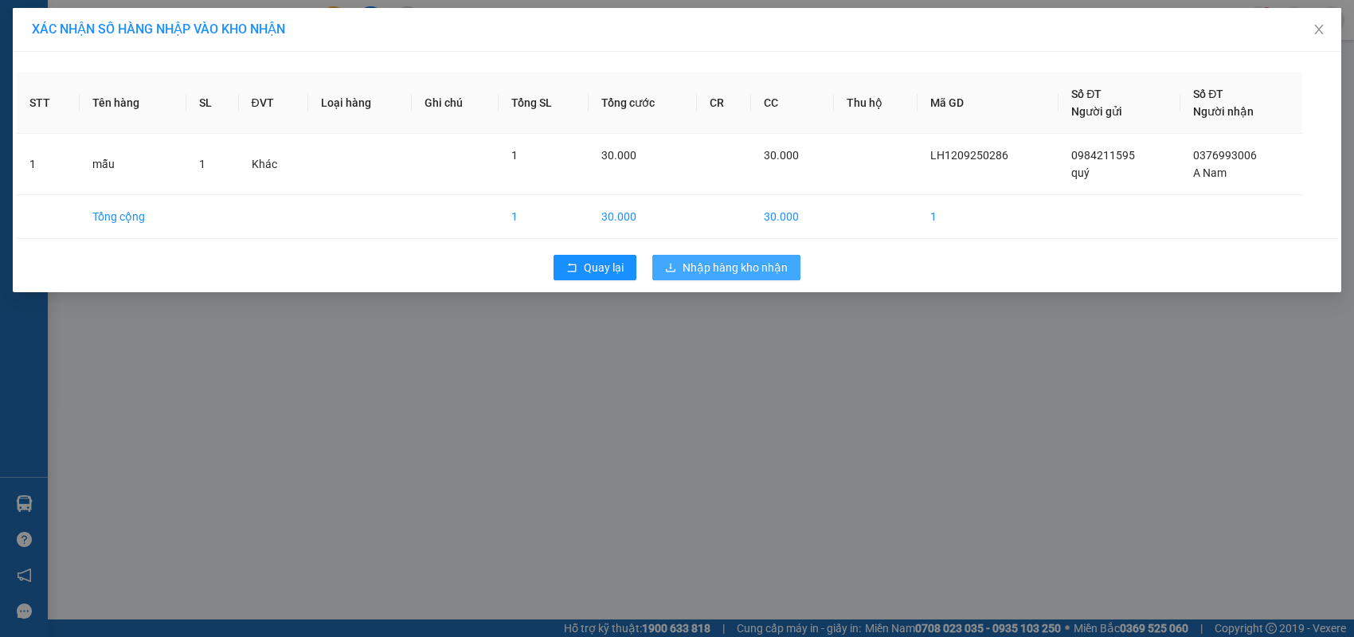
click at [723, 268] on span "Nhập hàng kho nhận" at bounding box center [735, 268] width 105 height 18
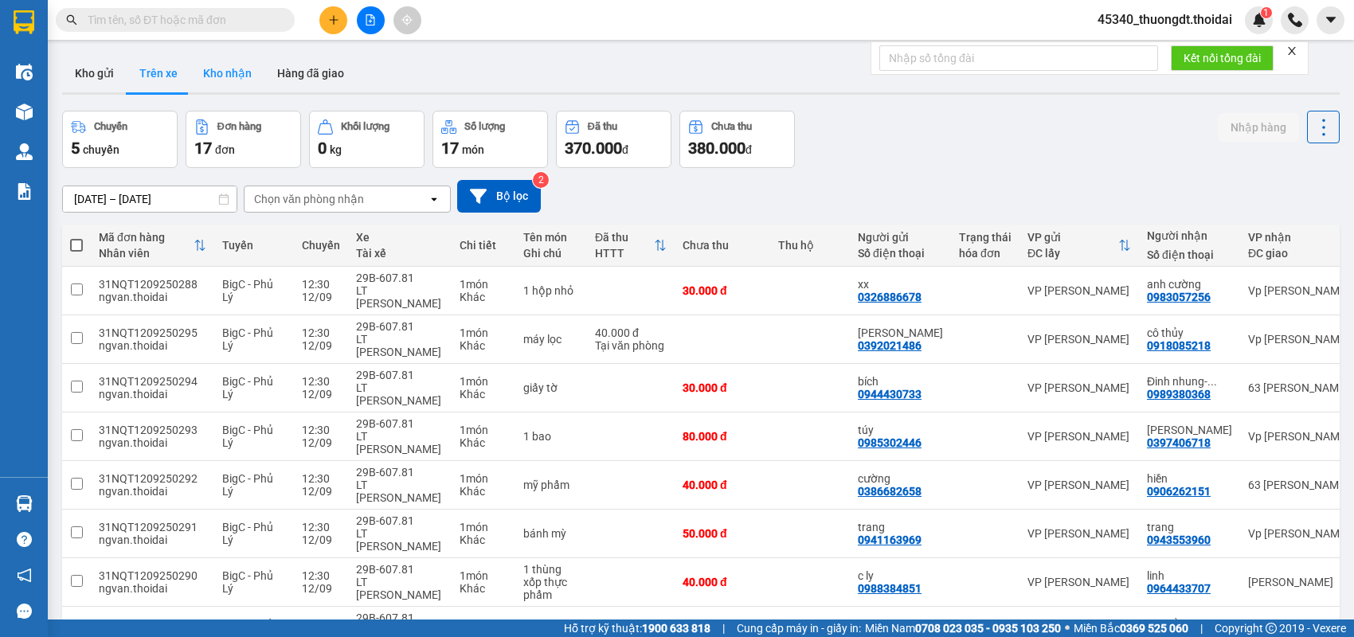
click at [209, 84] on button "Kho nhận" at bounding box center [227, 73] width 74 height 38
